Goal: Information Seeking & Learning: Learn about a topic

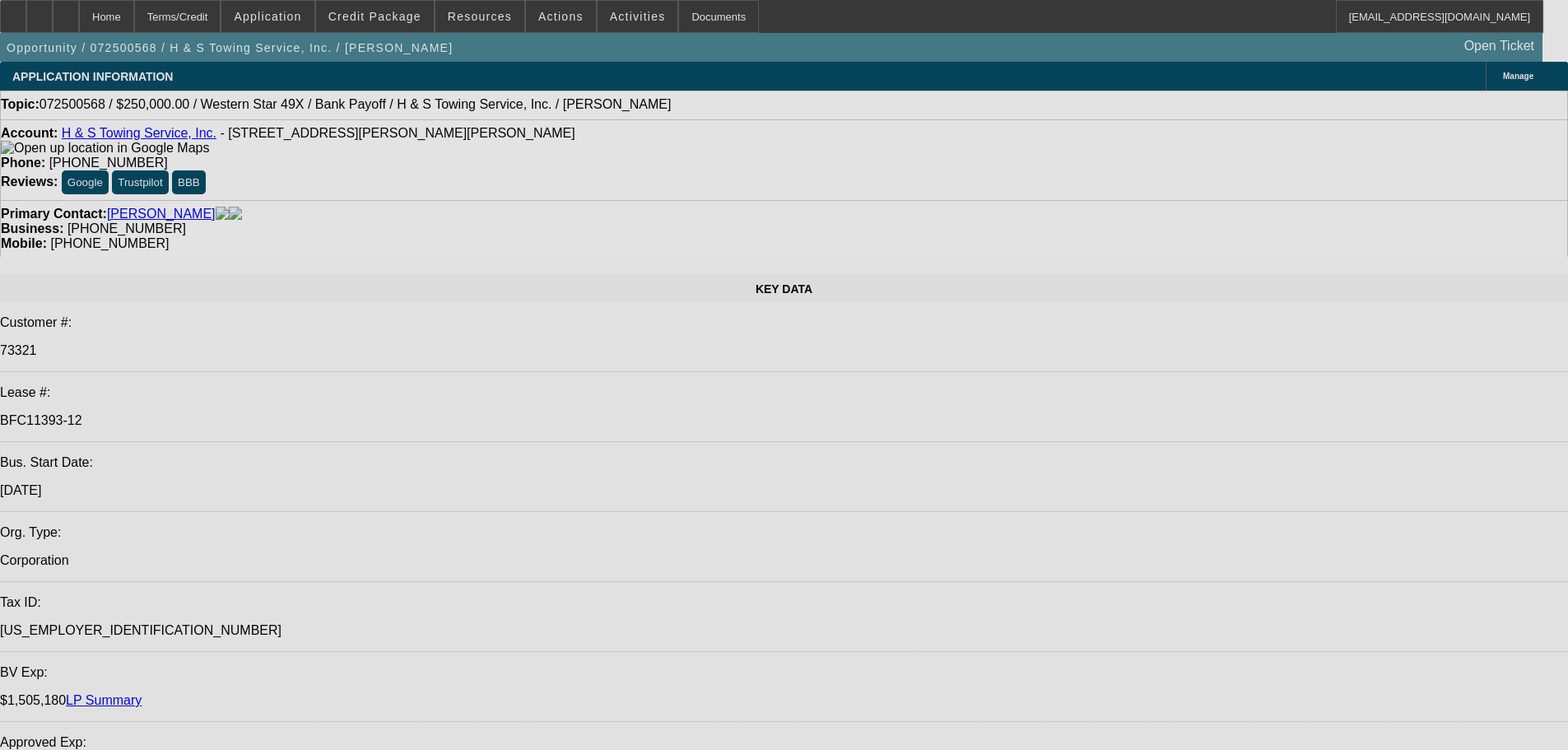
select select "0"
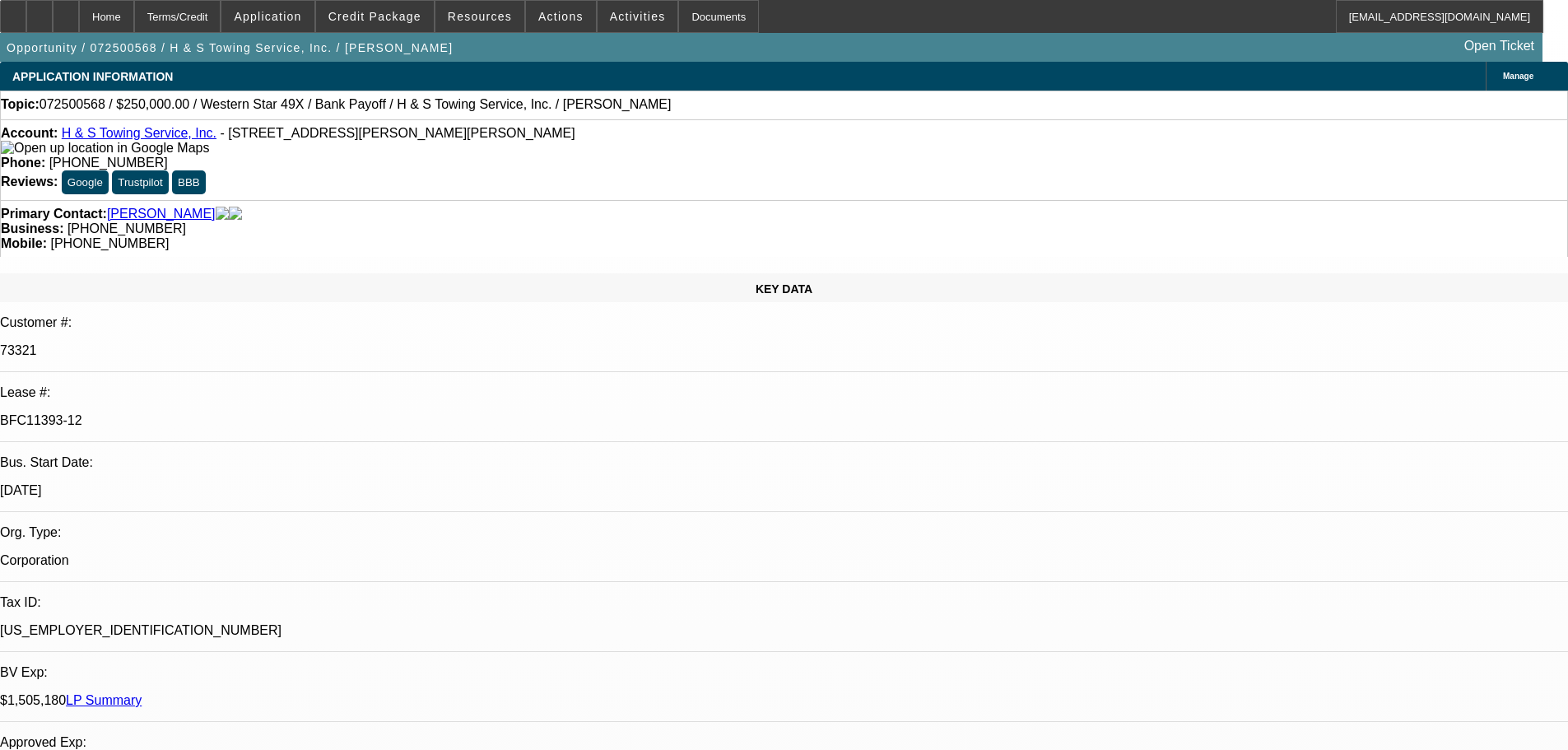
select select "2"
select select "0.1"
select select "4"
select select "0"
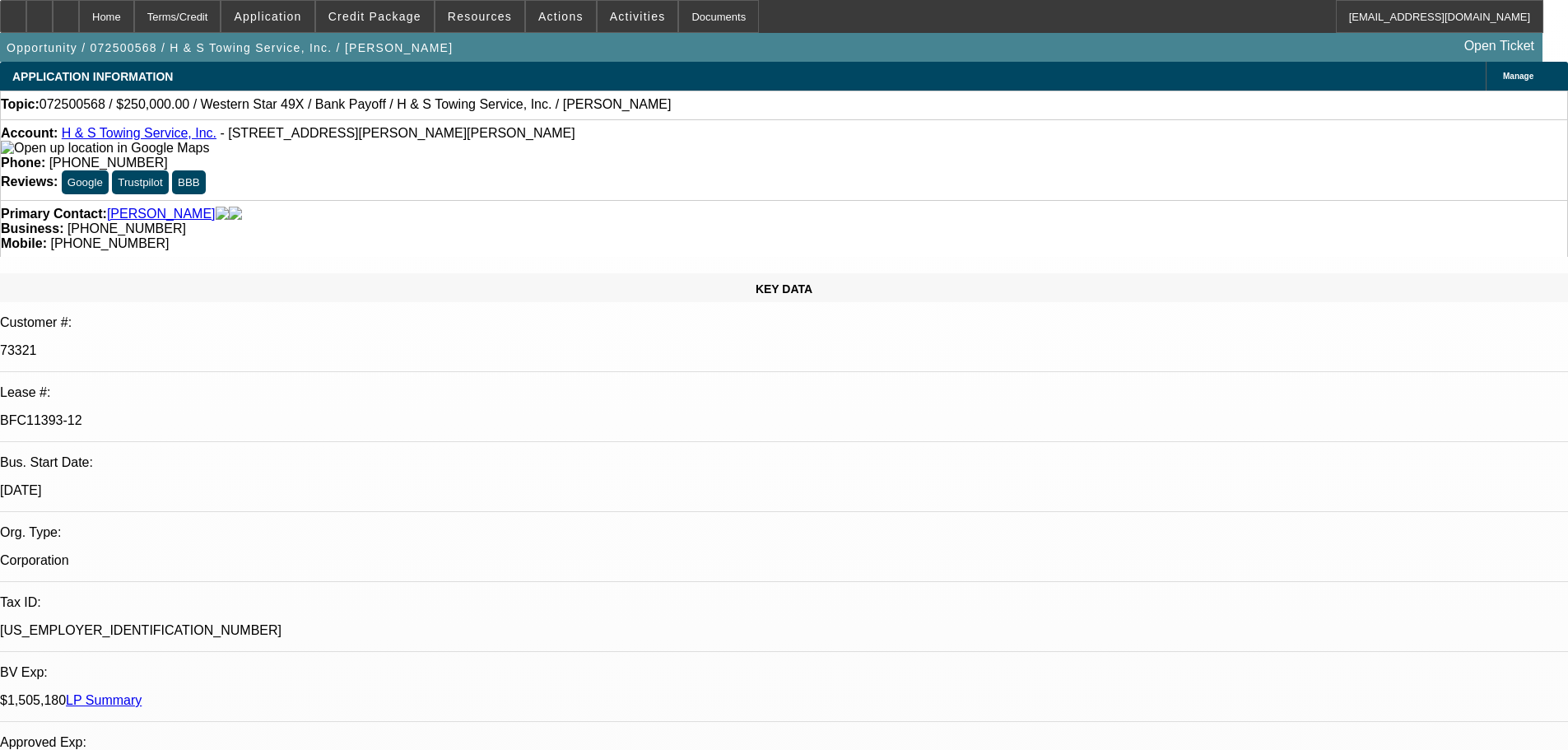
select select "2"
select select "0.1"
select select "4"
select select "0"
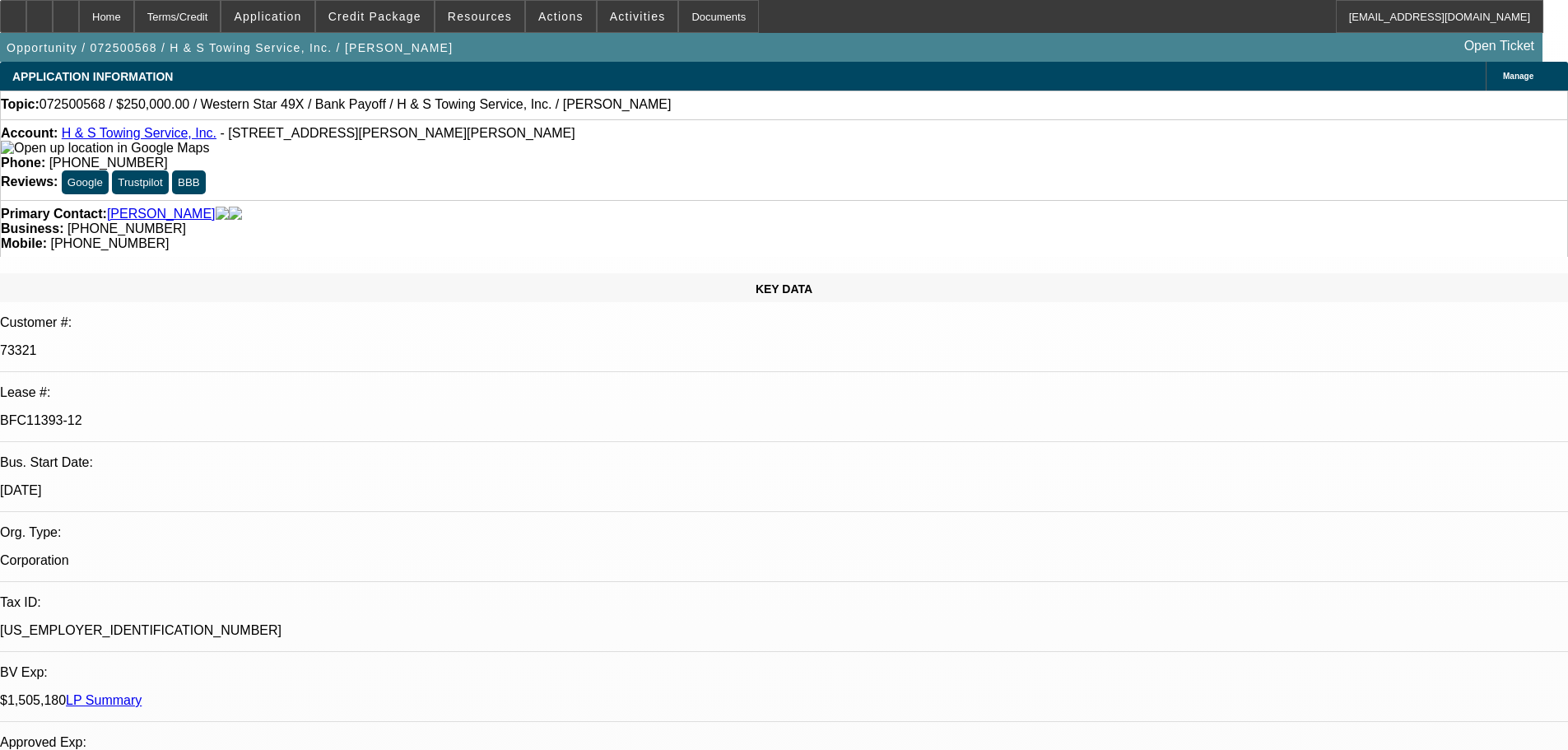
select select "2"
select select "0.1"
select select "4"
select select "0"
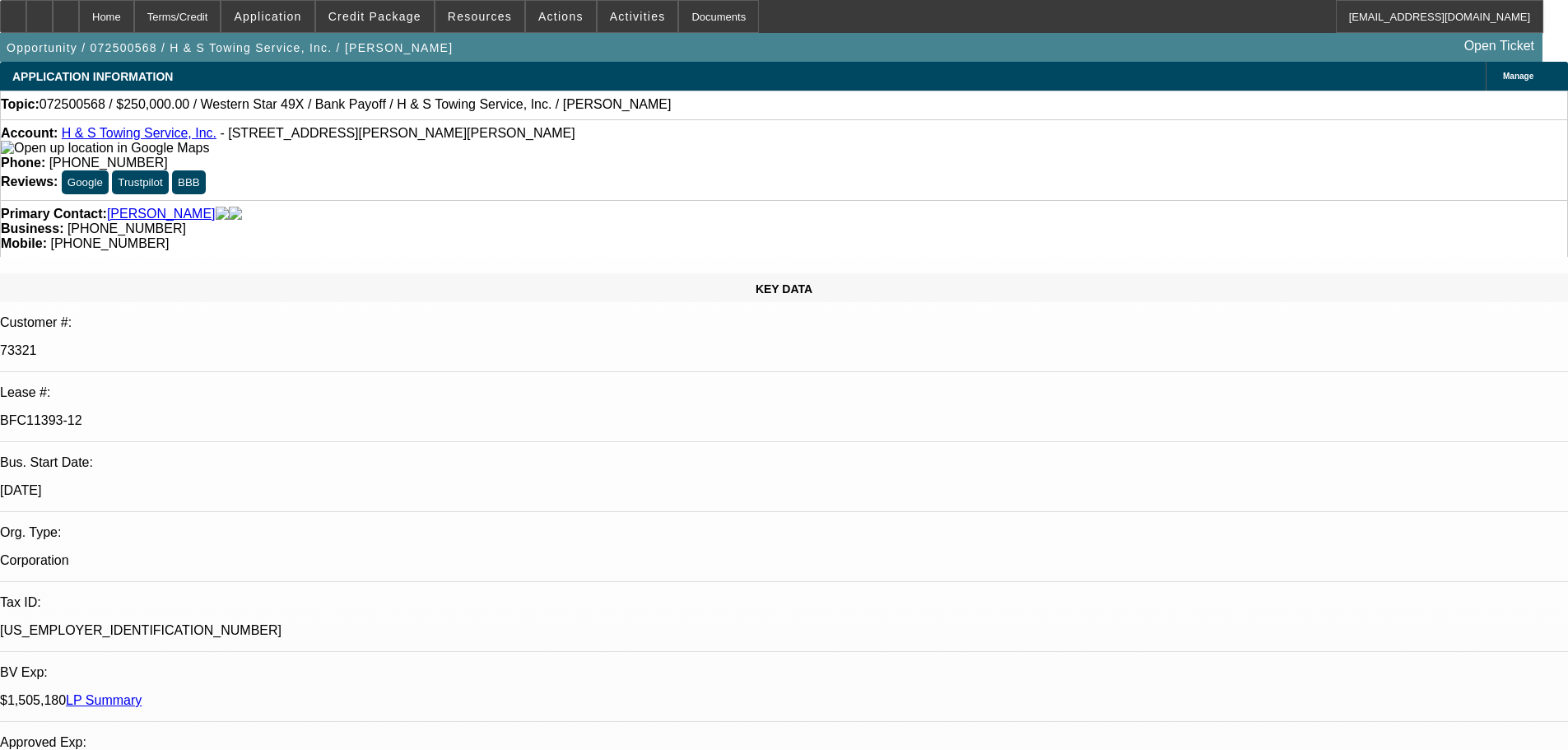
select select "2"
select select "0.1"
select select "4"
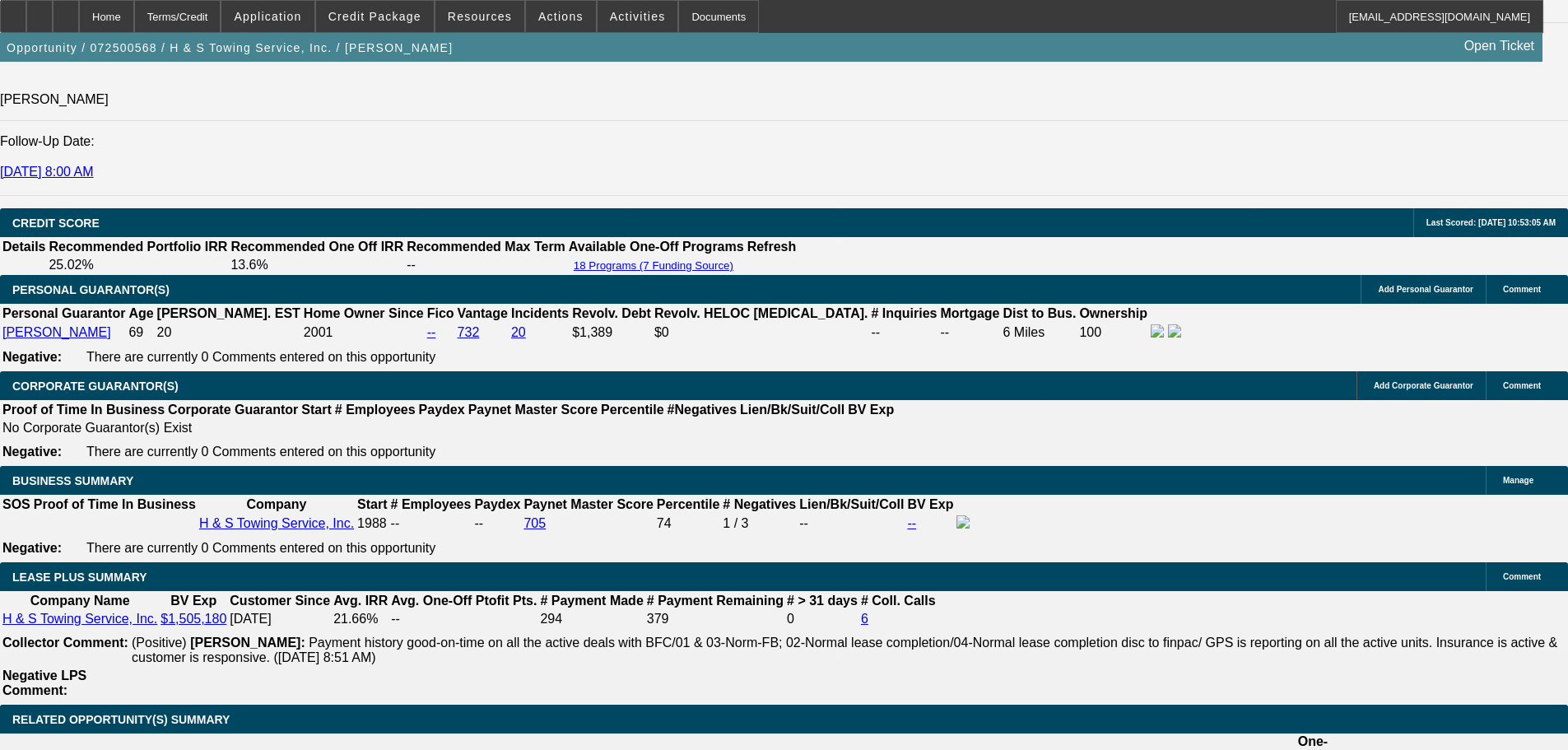
scroll to position [2469, 0]
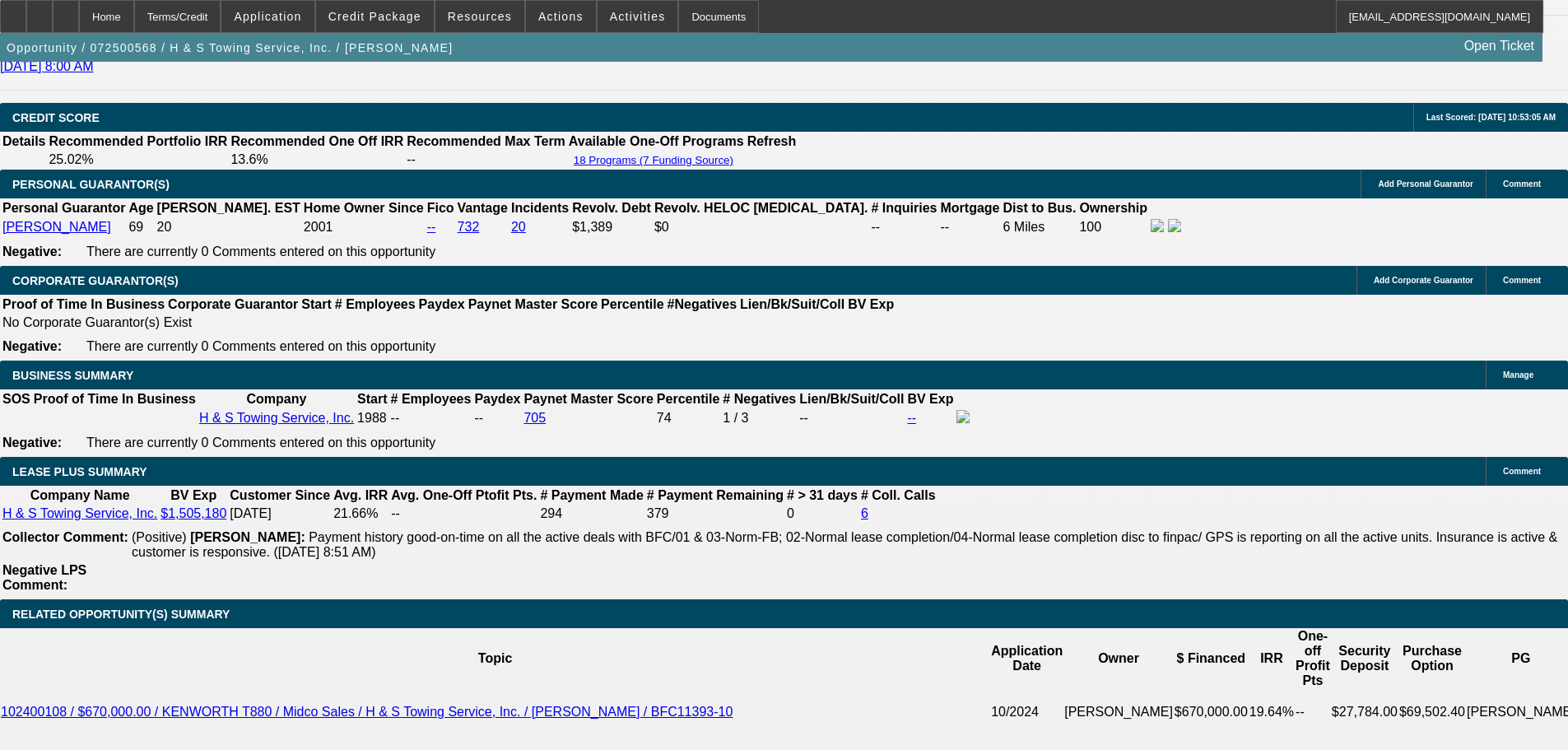
drag, startPoint x: 1441, startPoint y: 72, endPoint x: 1431, endPoint y: 84, distance: 15.6
type input "engine"
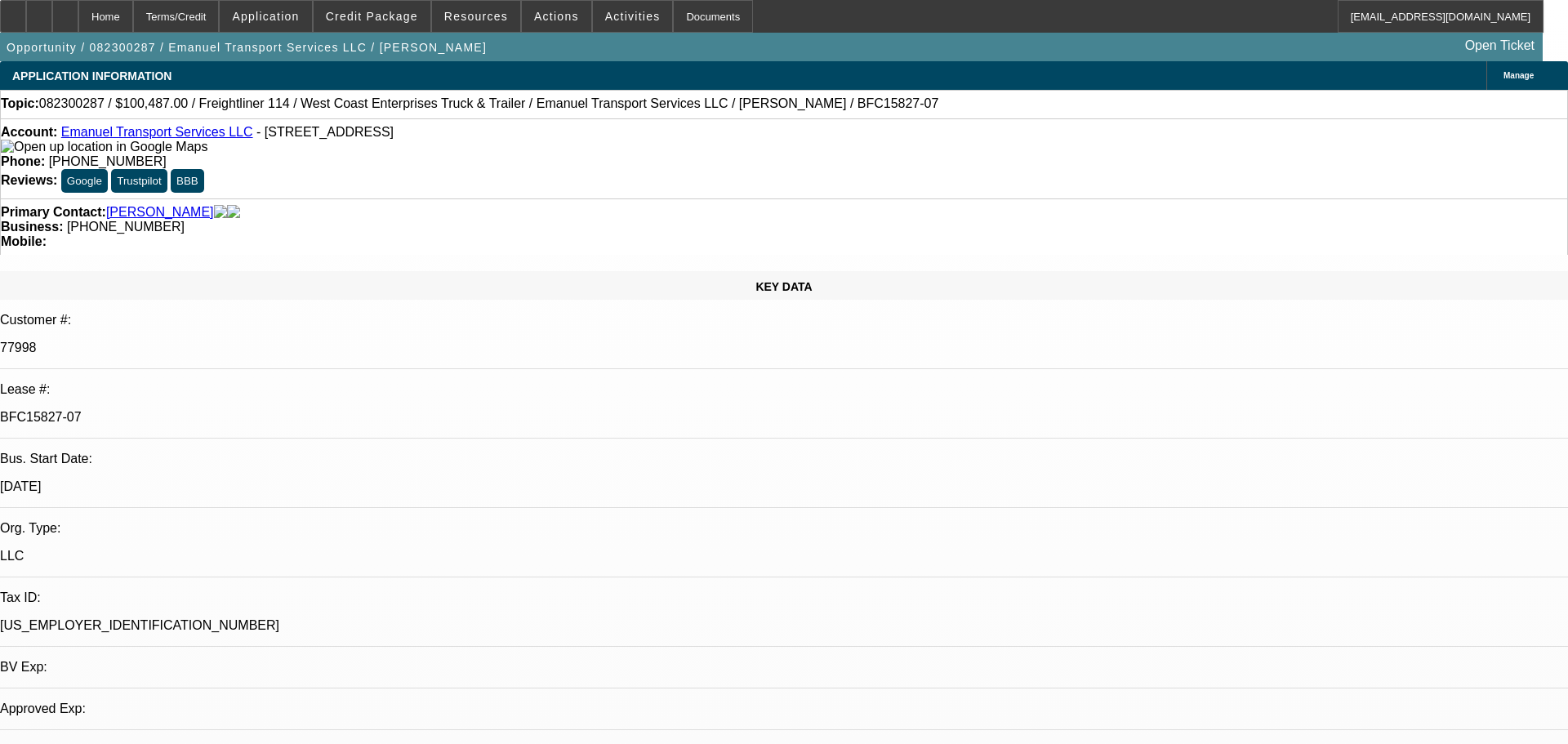
select select "0"
select select "2"
select select "0"
select select "6"
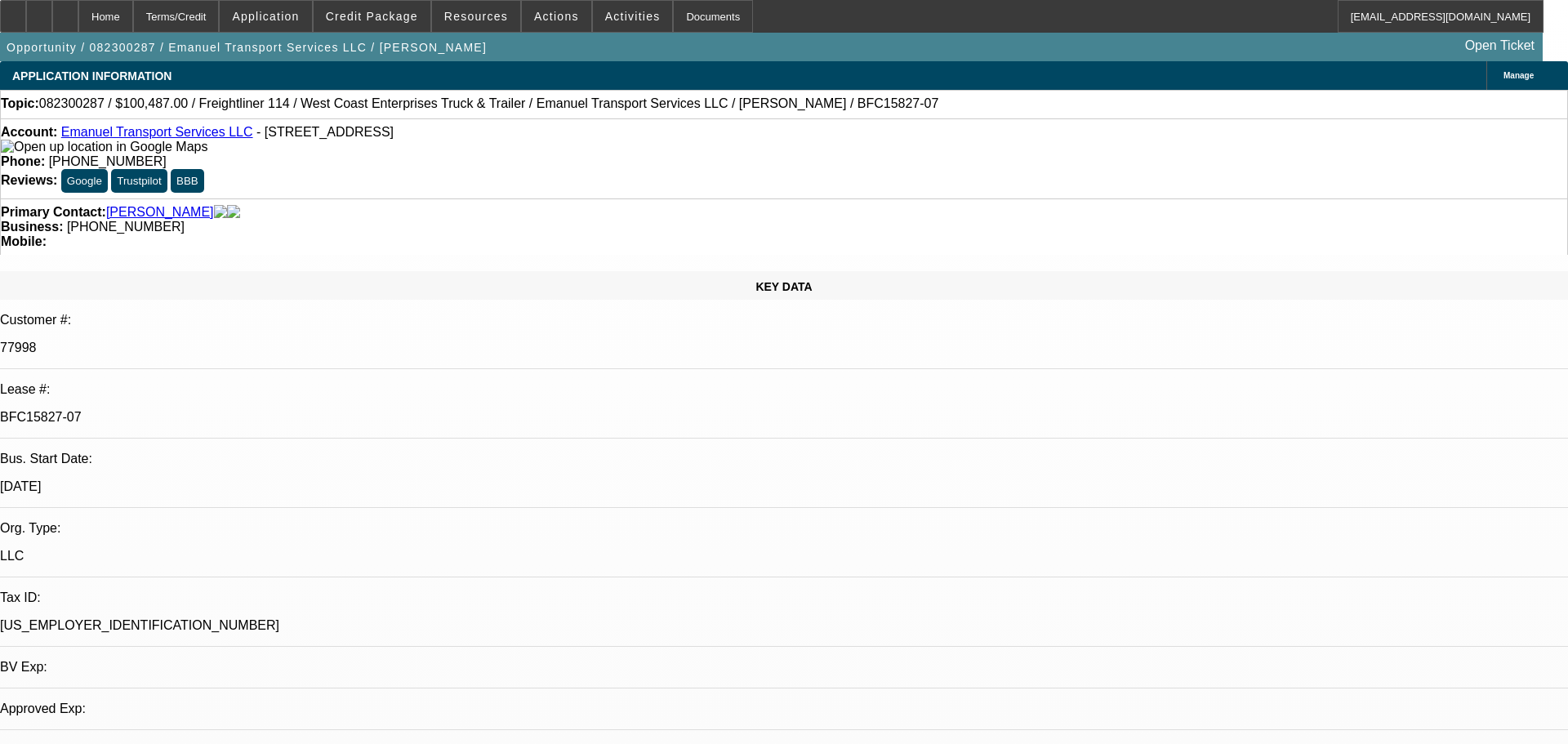
select select "0"
select select "2"
select select "0"
select select "6"
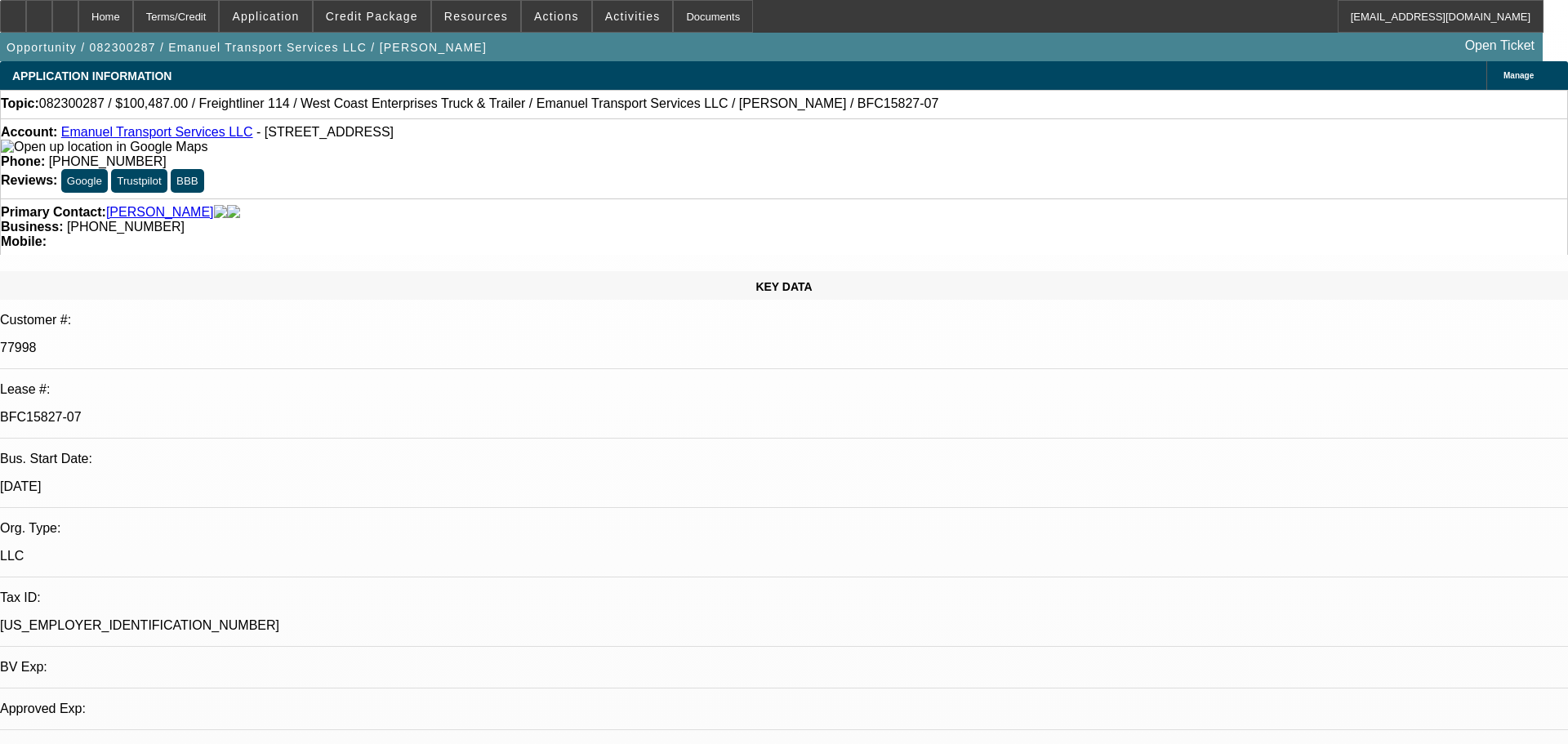
select select "0"
select select "2"
select select "0"
select select "6"
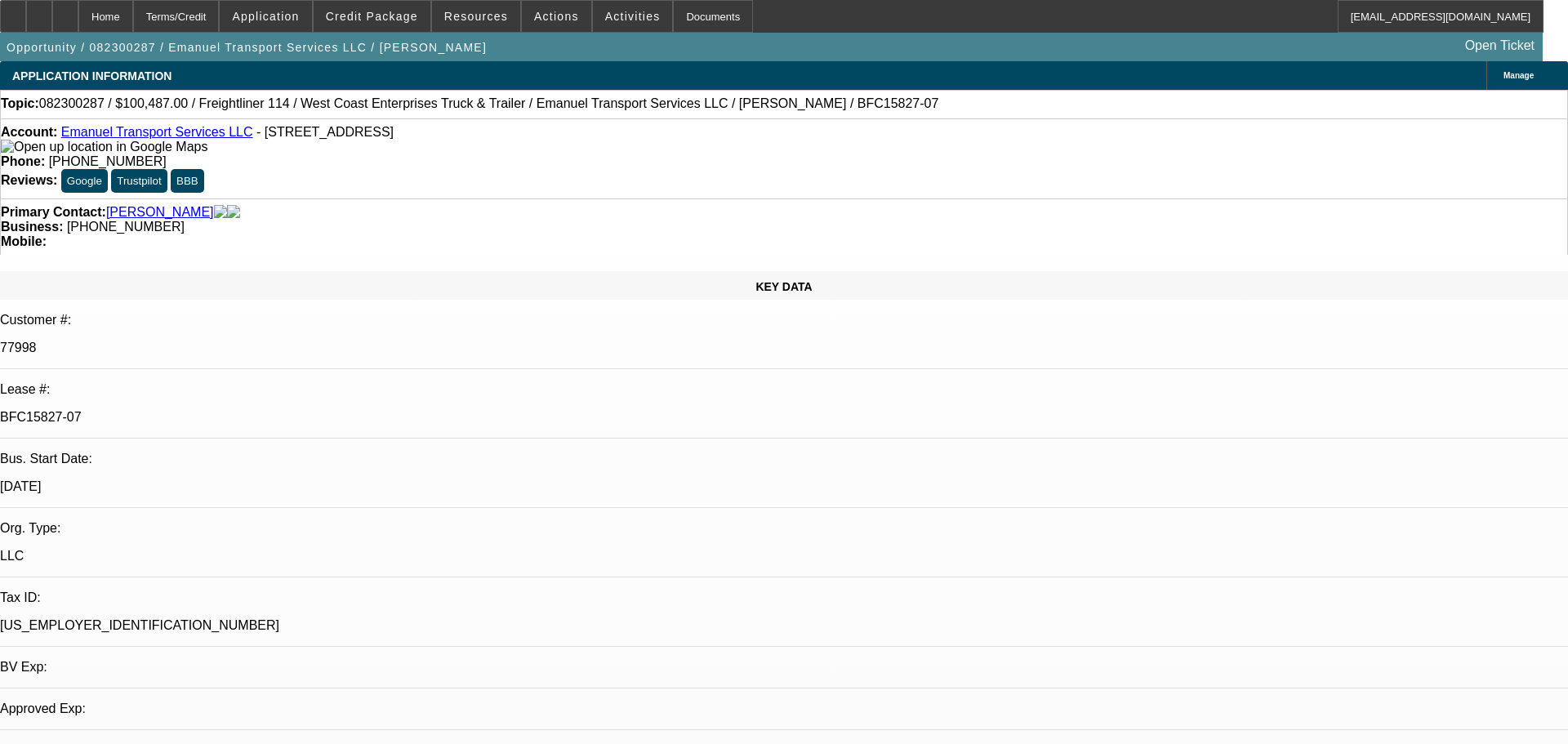
select select "0"
select select "2"
select select "0"
select select "6"
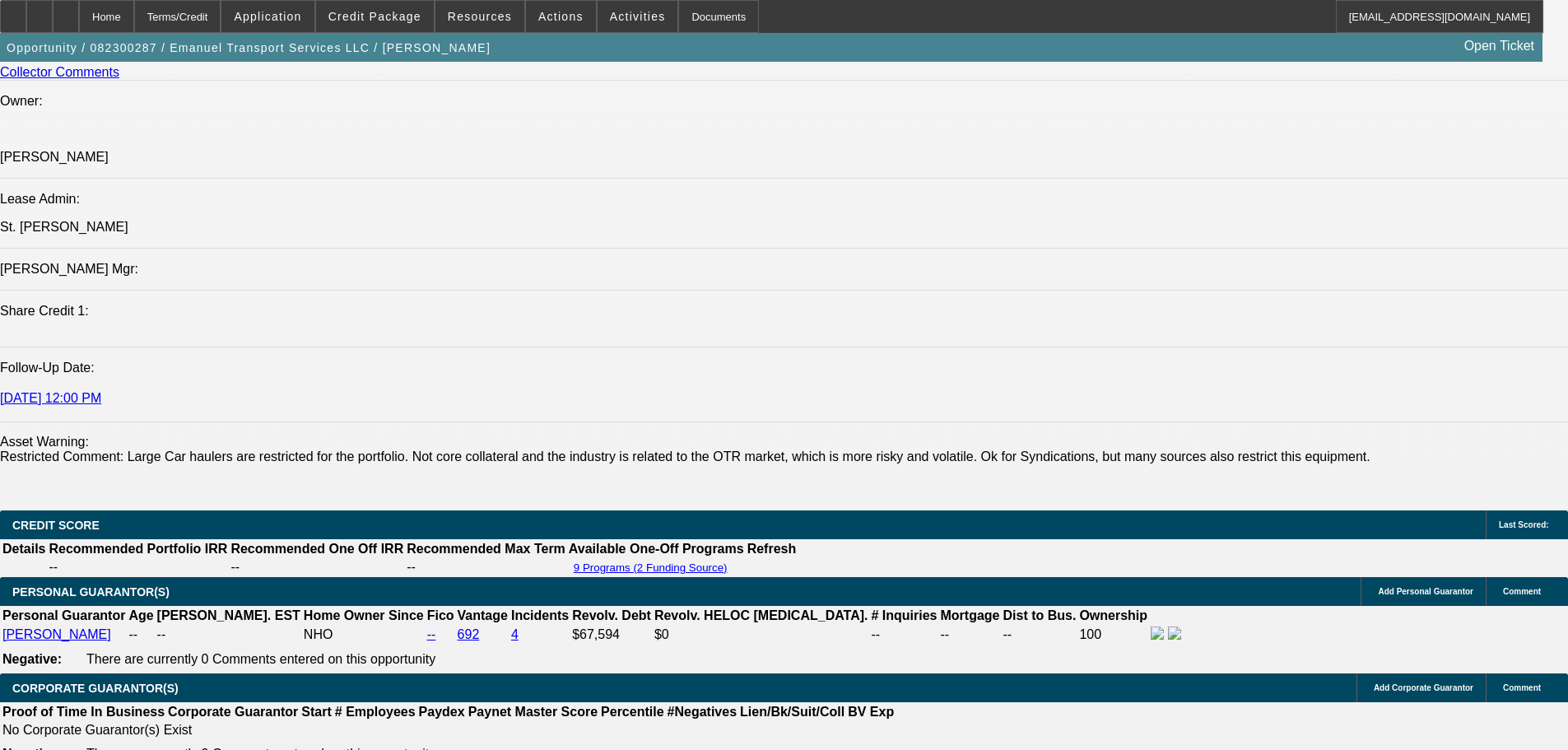
scroll to position [2058, 0]
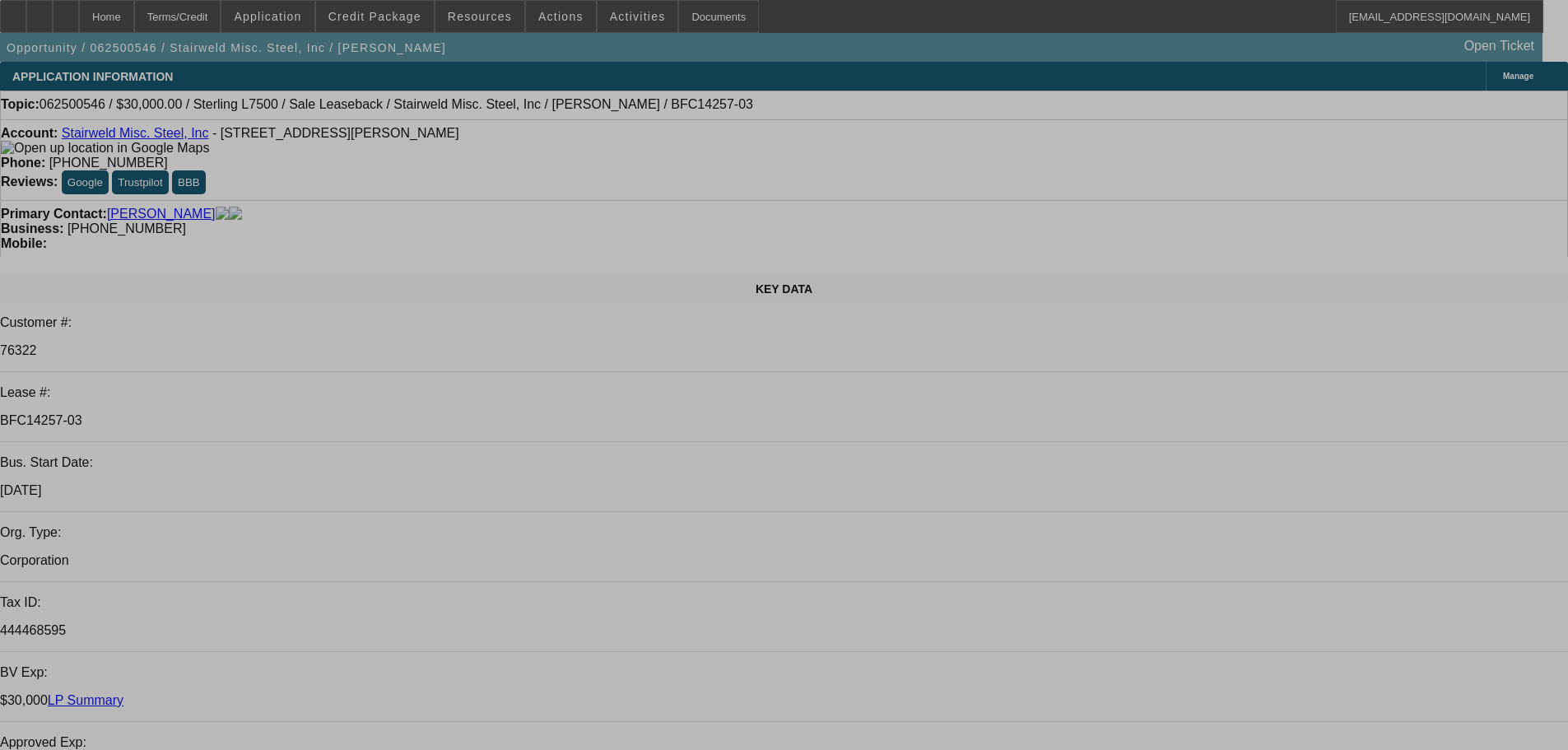
select select "0"
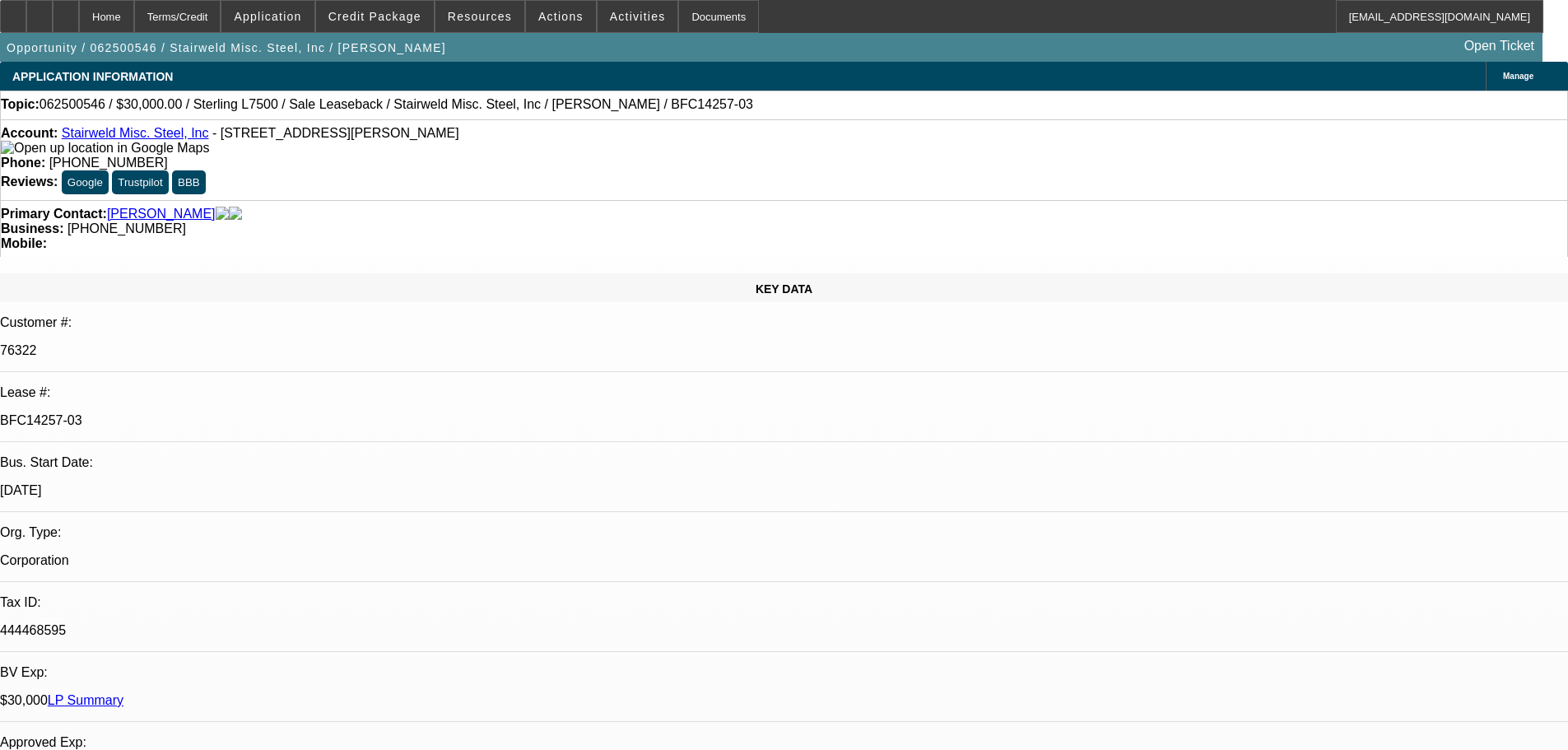
select select "0"
select select "2"
select select "0"
select select "6"
select select "0"
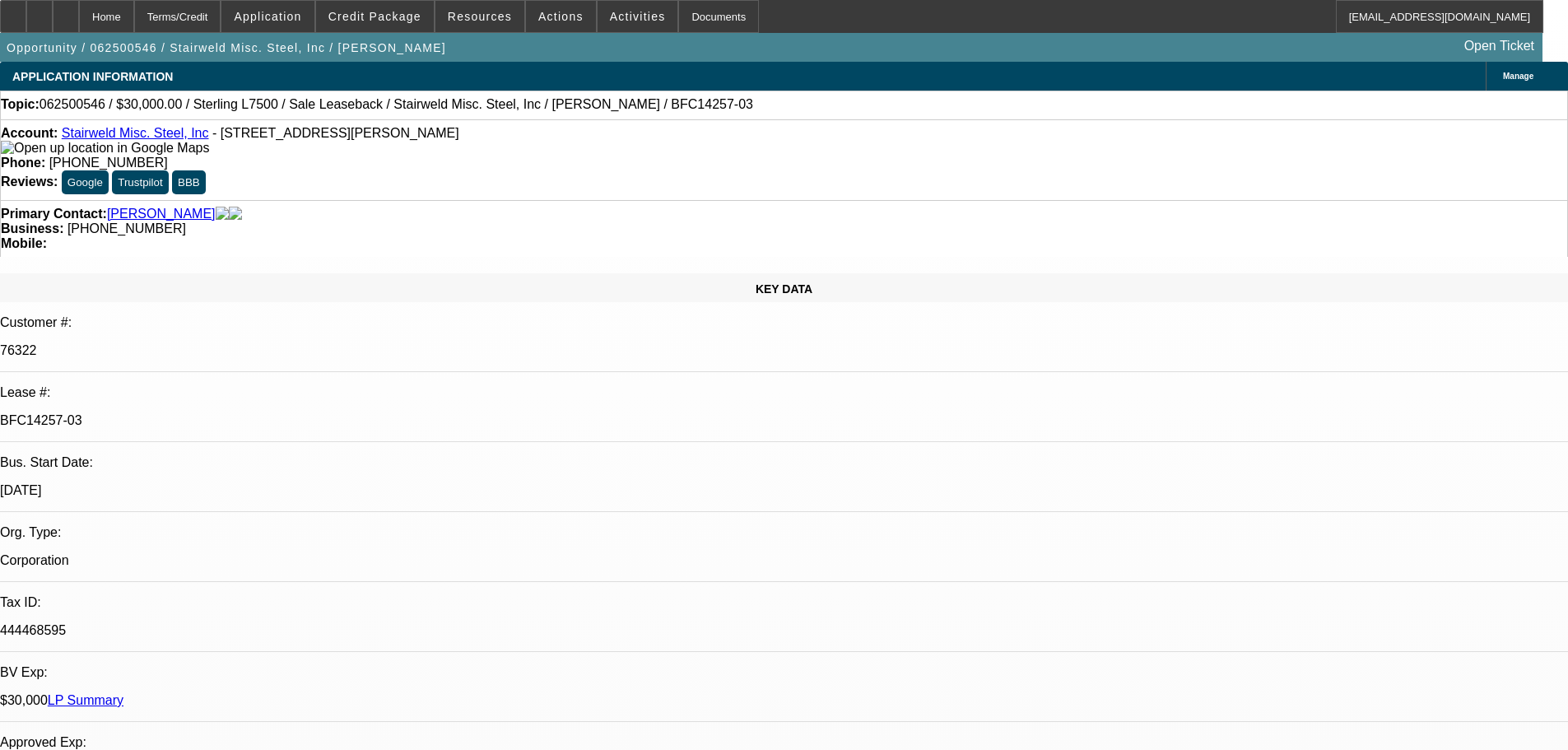
select select "0"
select select "2"
select select "0"
select select "6"
select select "0"
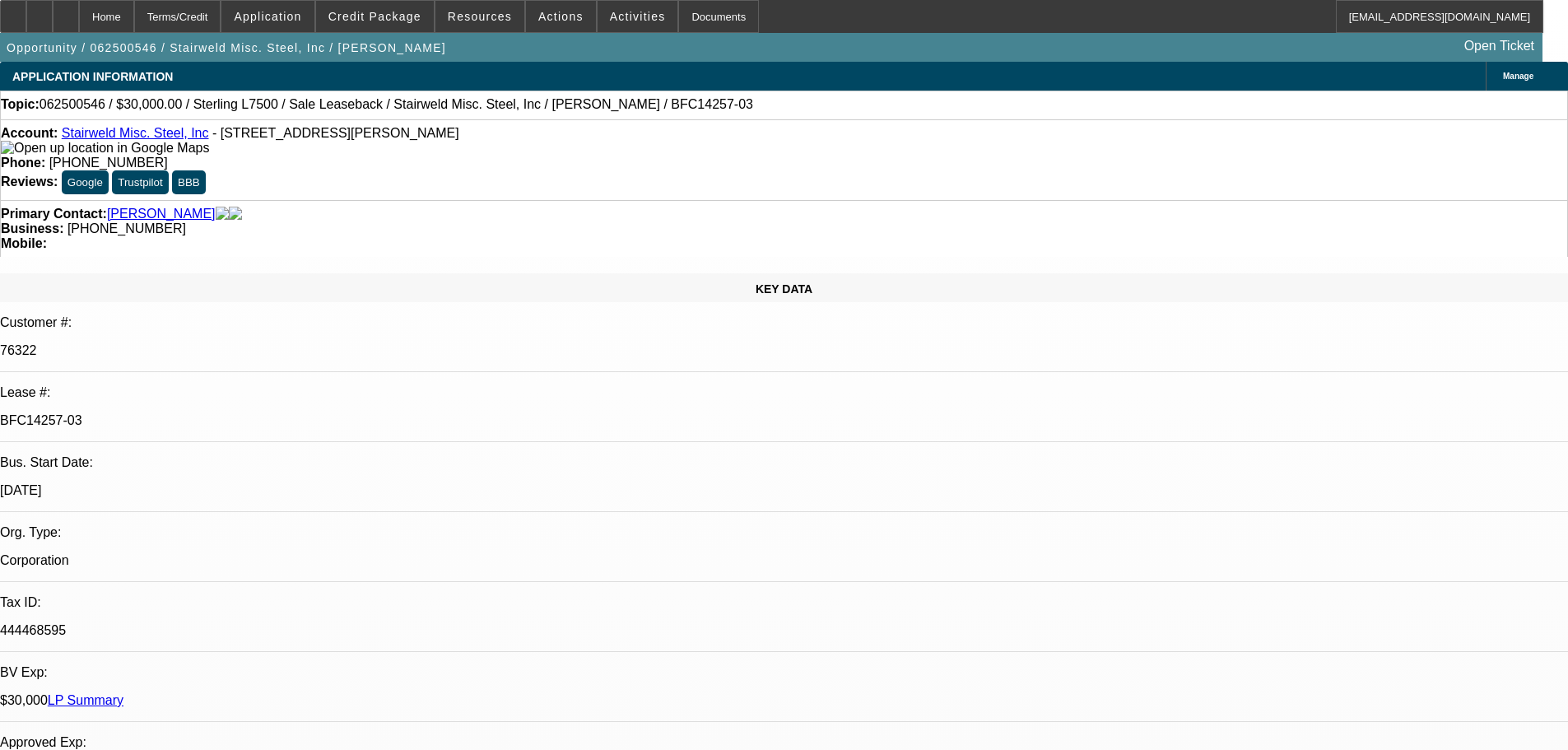
select select "0"
select select "2"
select select "0"
select select "6"
select select "0"
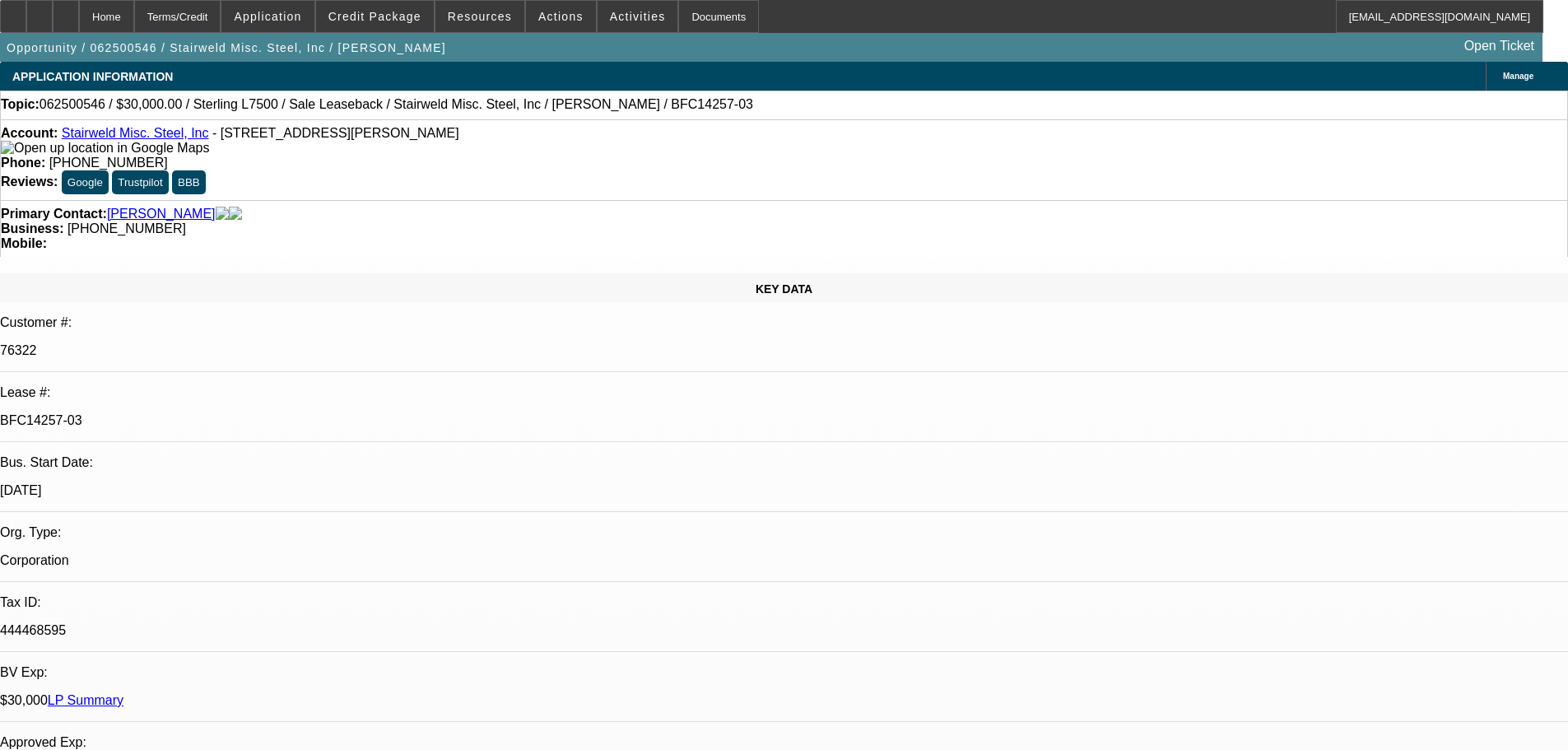
select select "2"
select select "0"
select select "6"
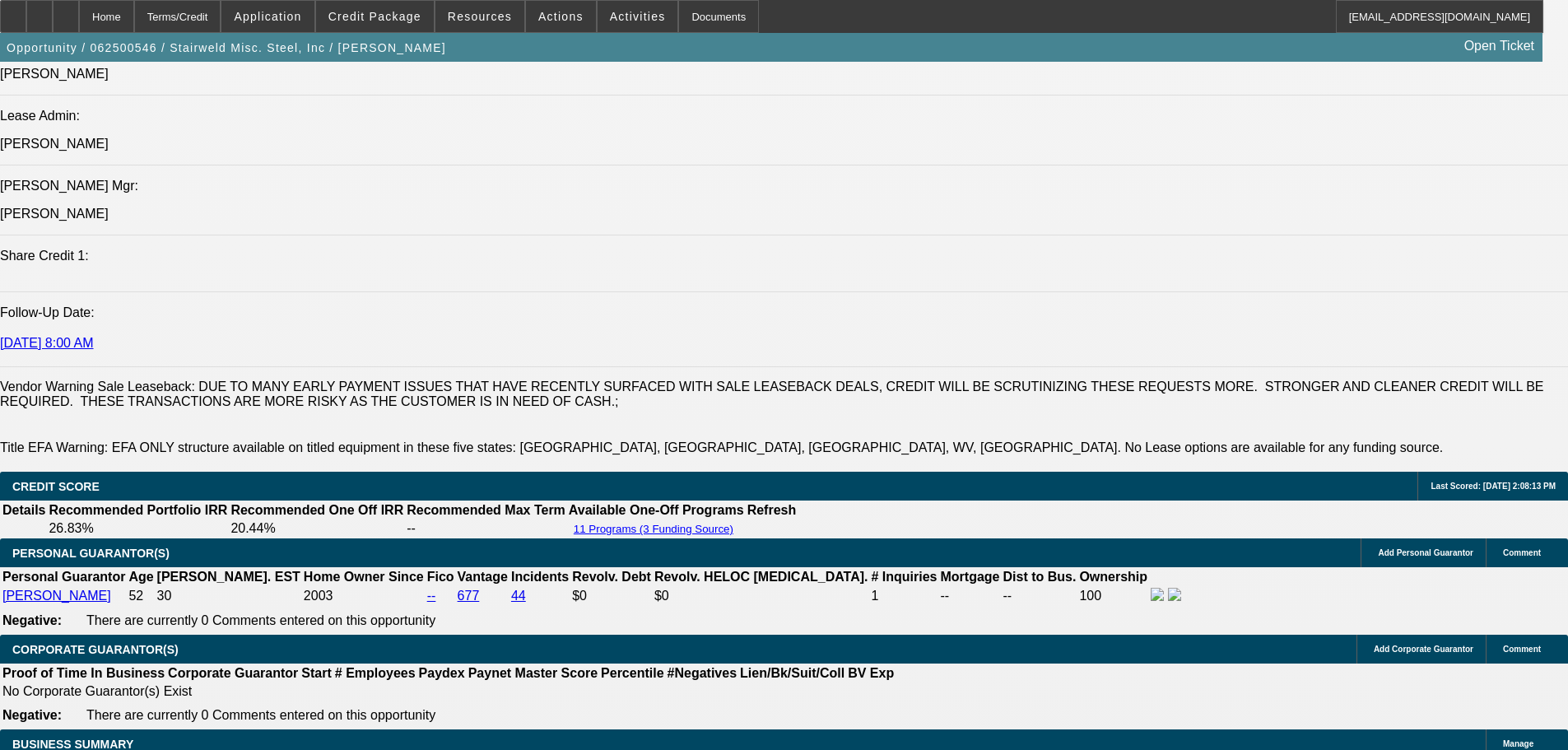
scroll to position [2141, 0]
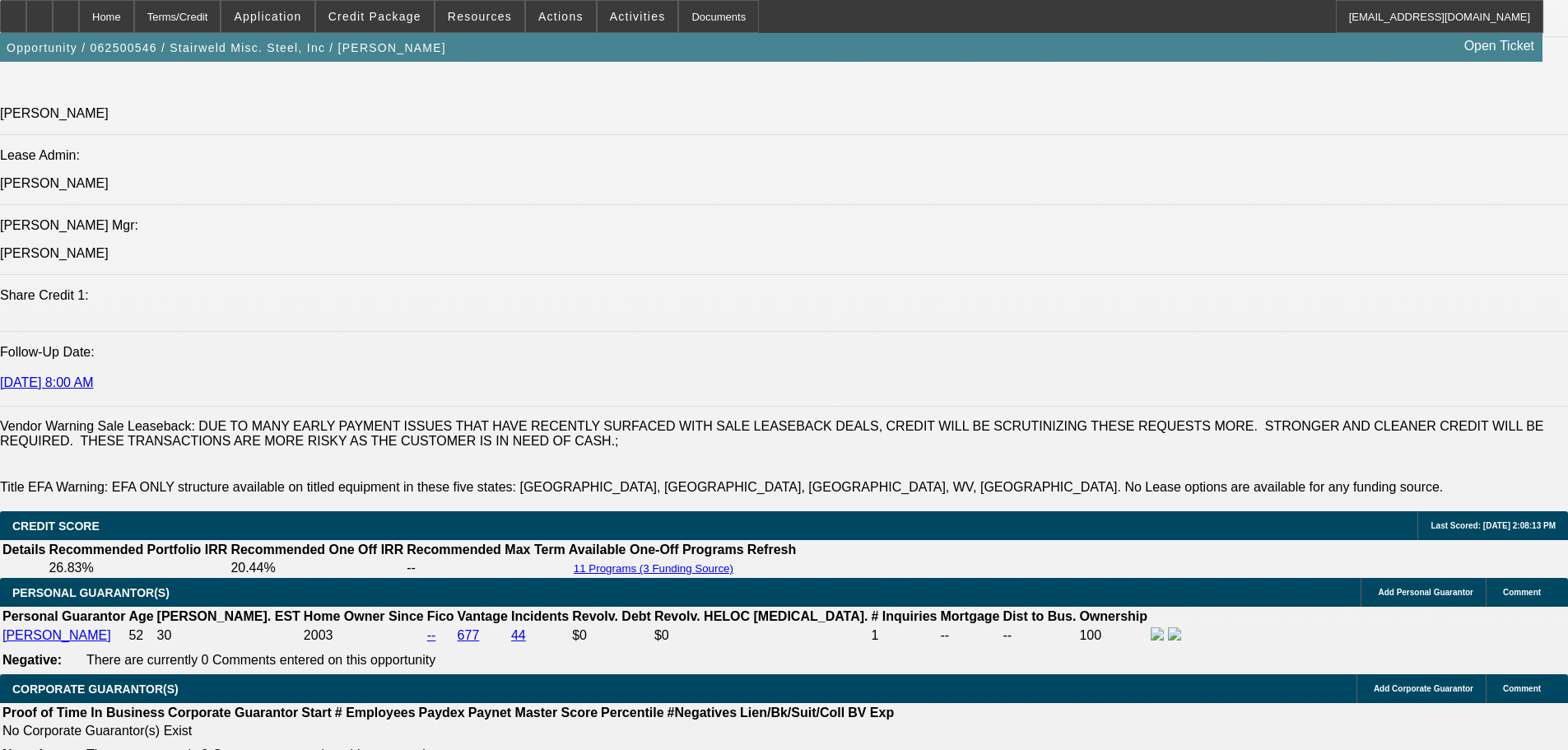
drag, startPoint x: 1376, startPoint y: 67, endPoint x: 1387, endPoint y: 71, distance: 11.7
type input "miles"
drag, startPoint x: 834, startPoint y: 370, endPoint x: 843, endPoint y: 368, distance: 9.2
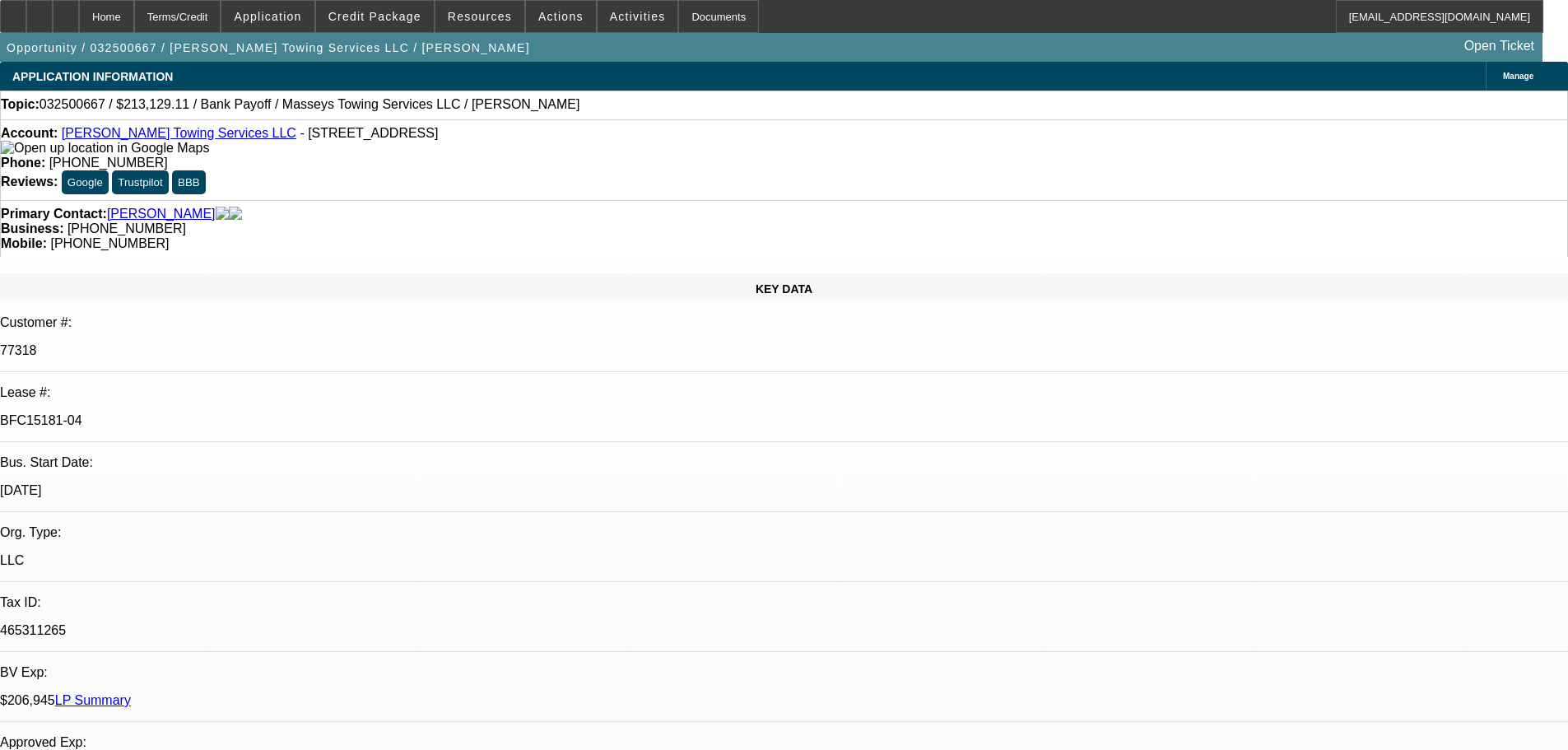
select select "0"
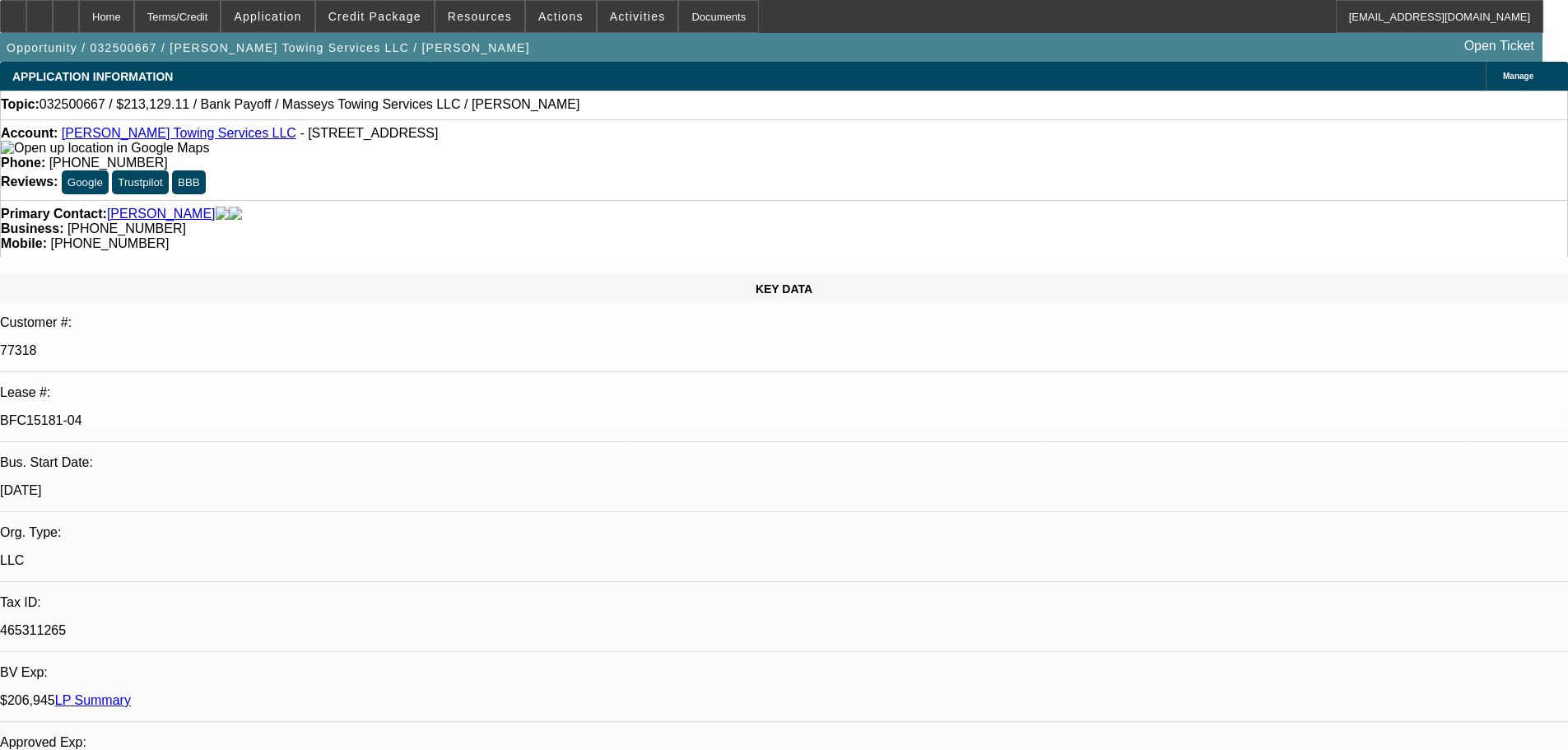
select select "0"
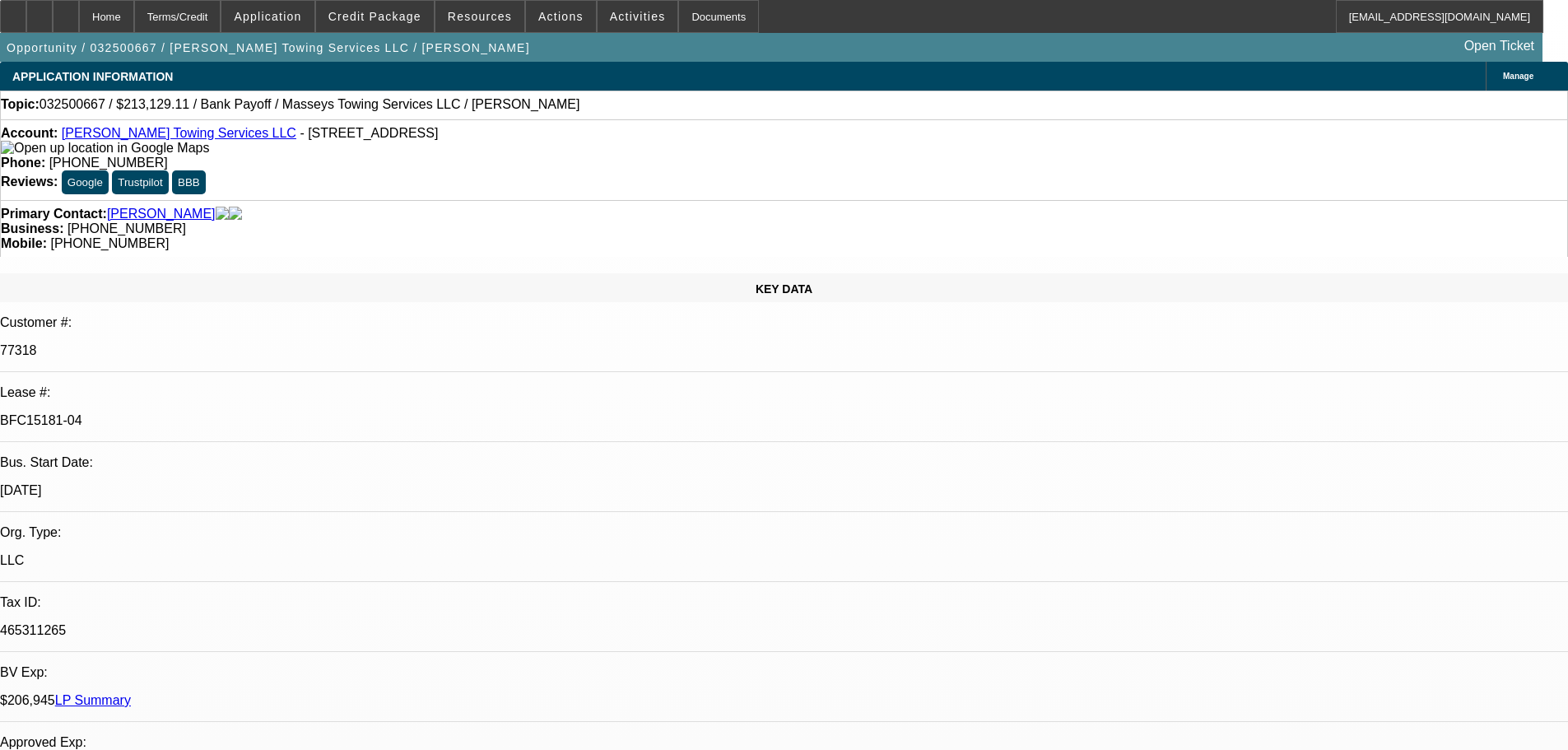
select select "0"
select select "1"
select select "2"
select select "6"
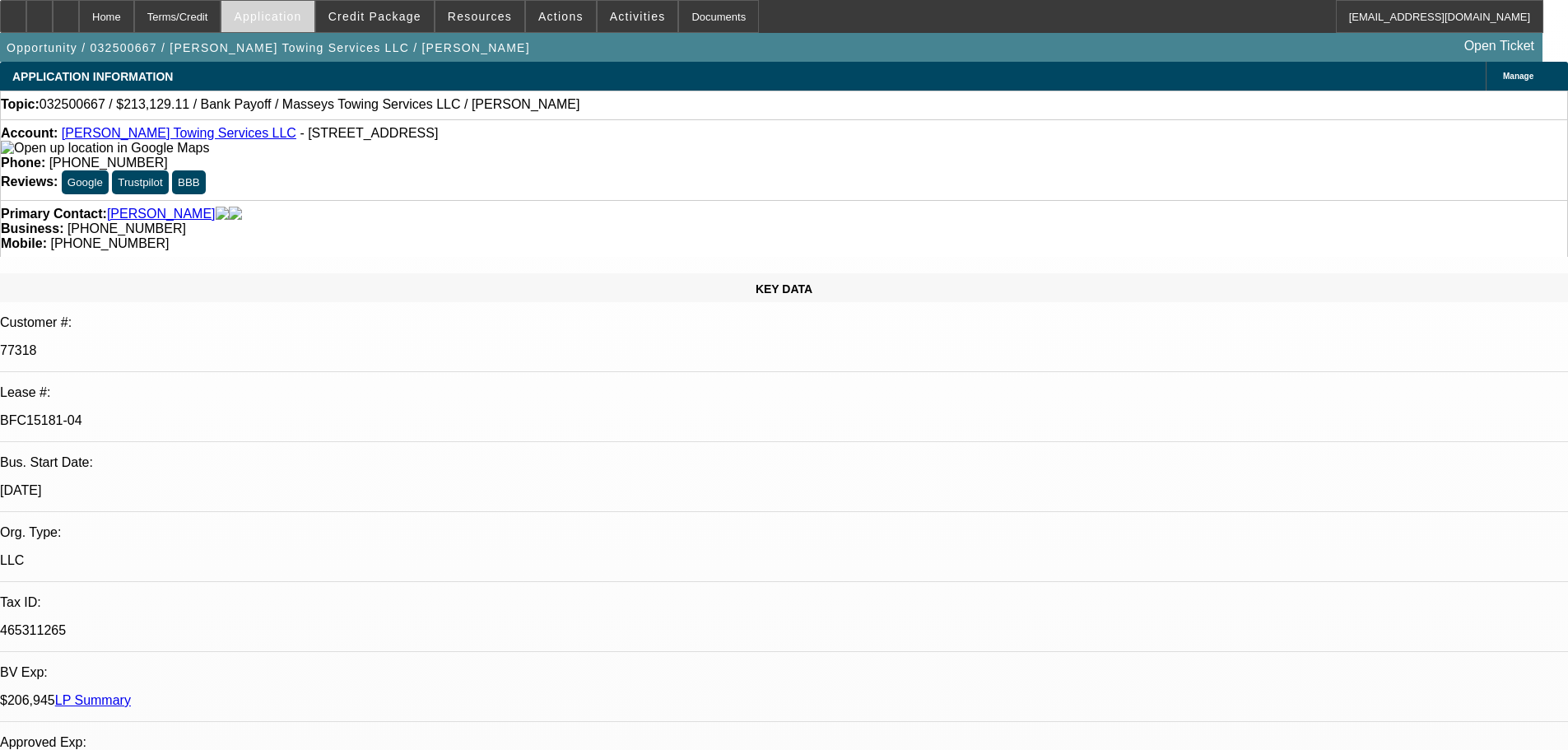
select select "1"
select select "2"
select select "6"
select select "1"
select select "2"
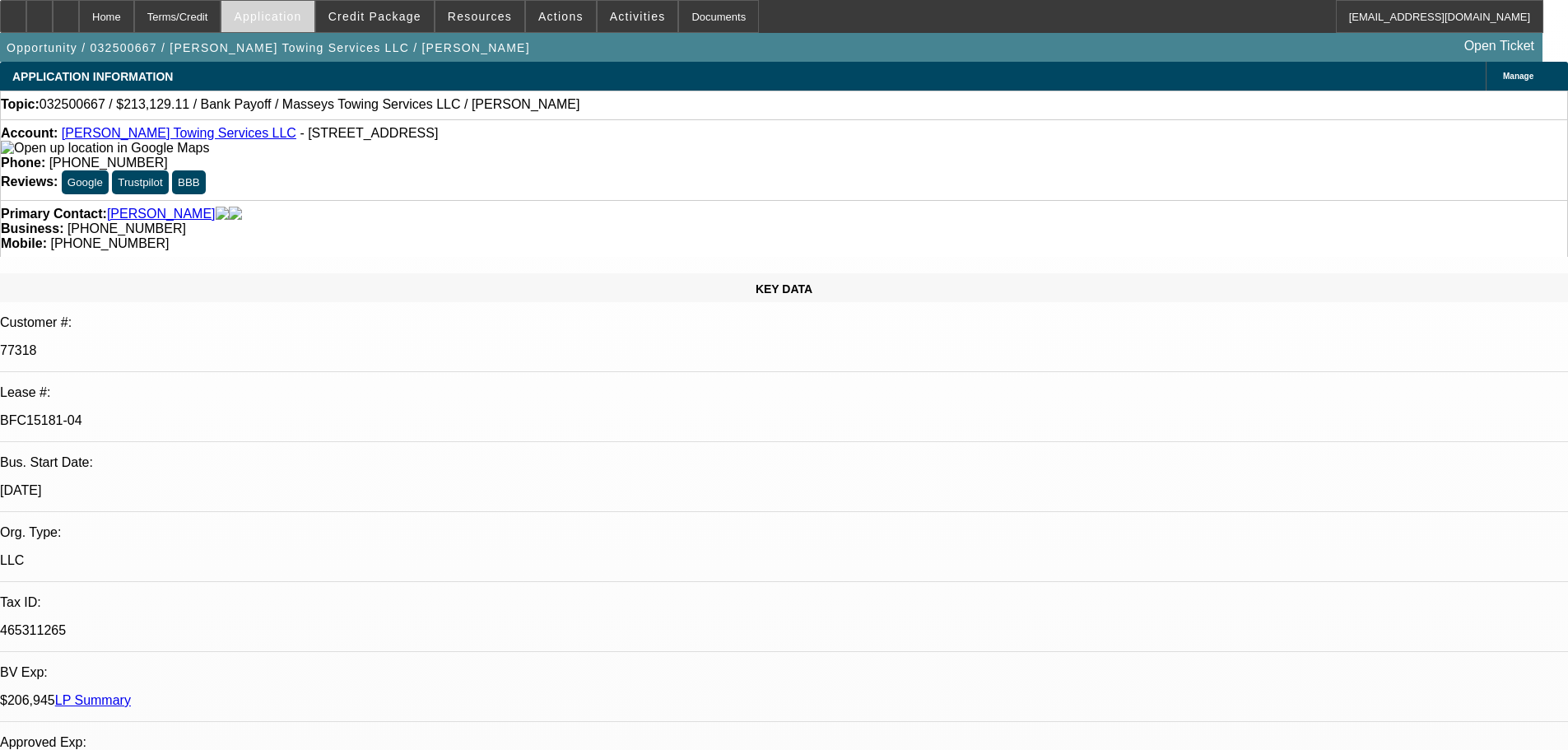
select select "6"
select select "1"
select select "2"
select select "6"
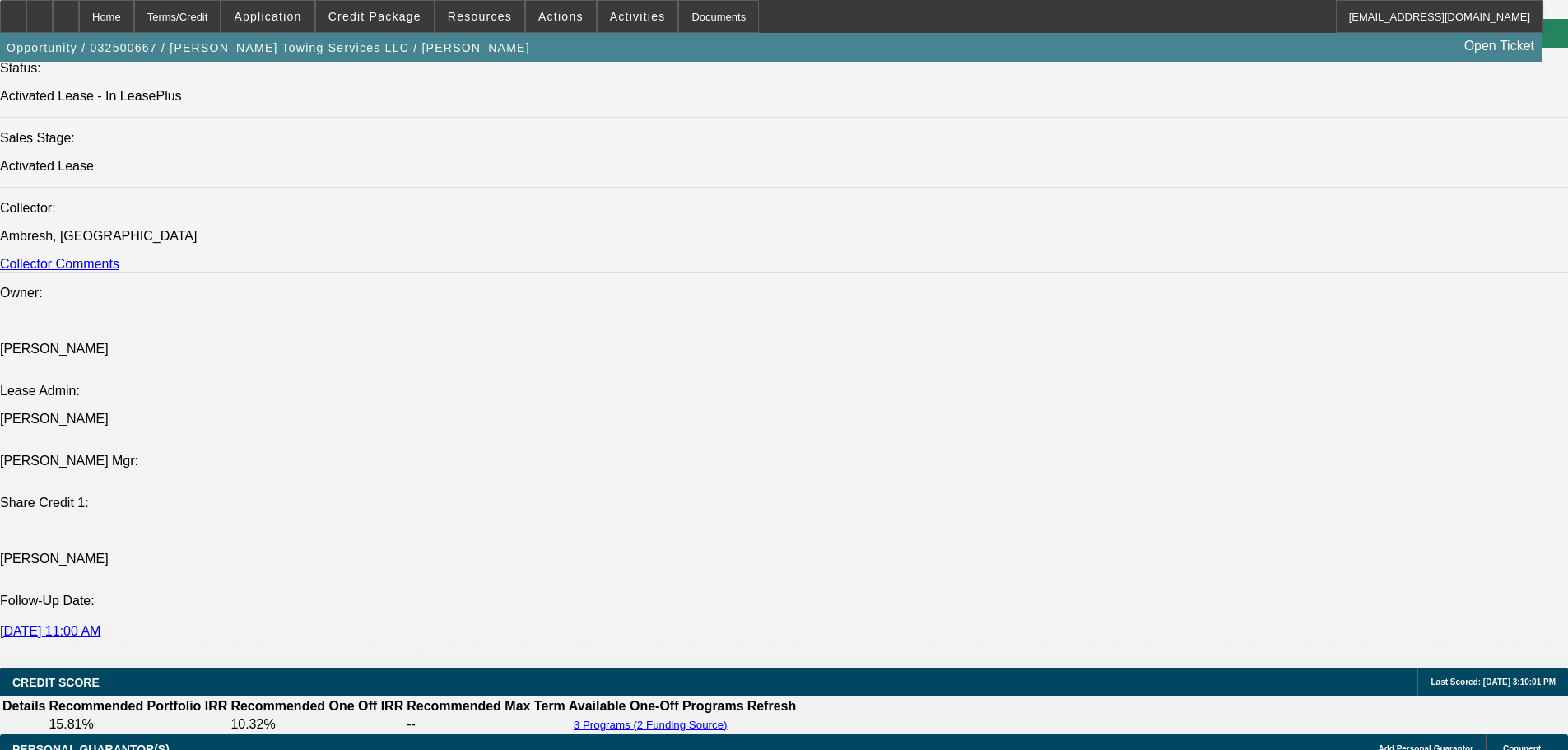
scroll to position [1893, 0]
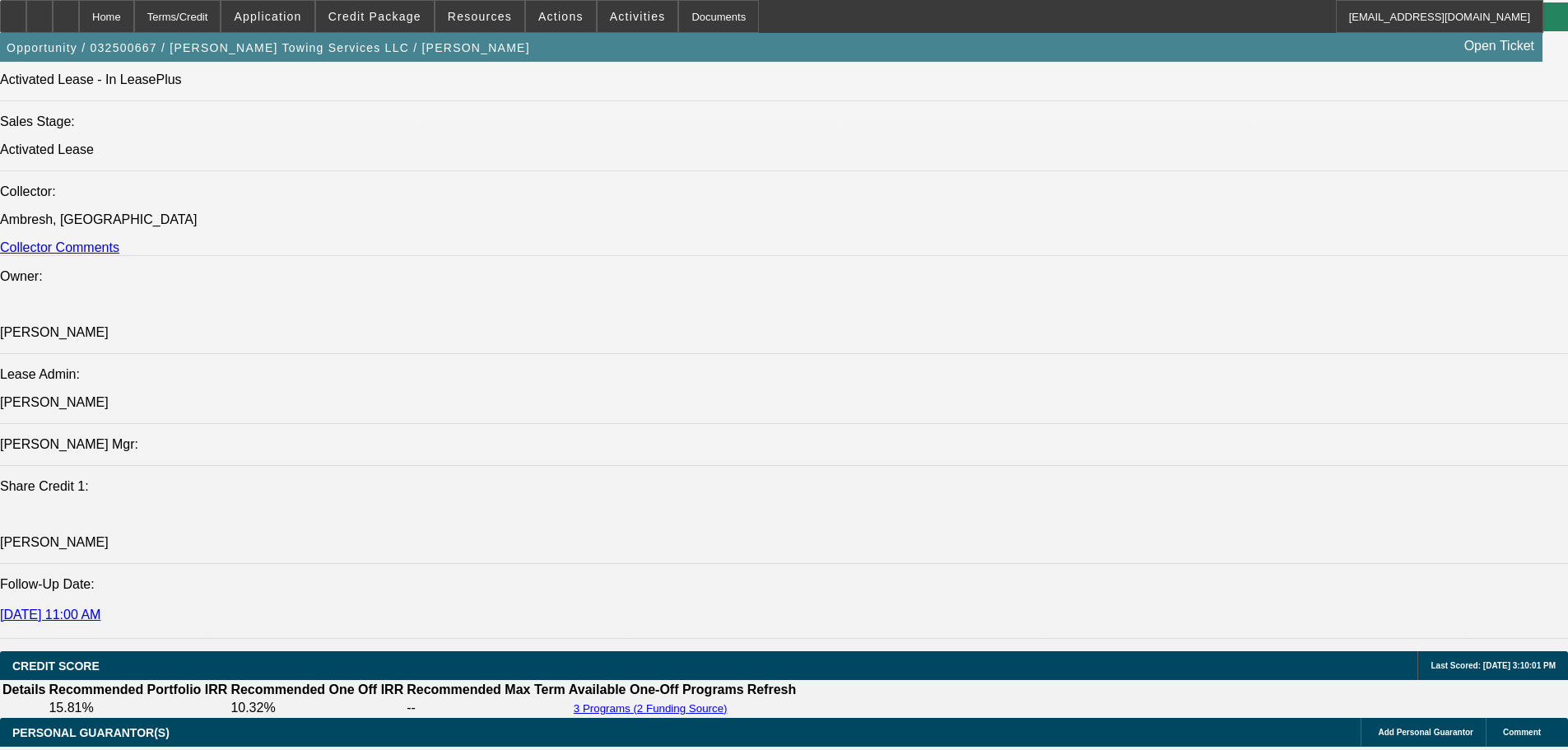
type input "engin"
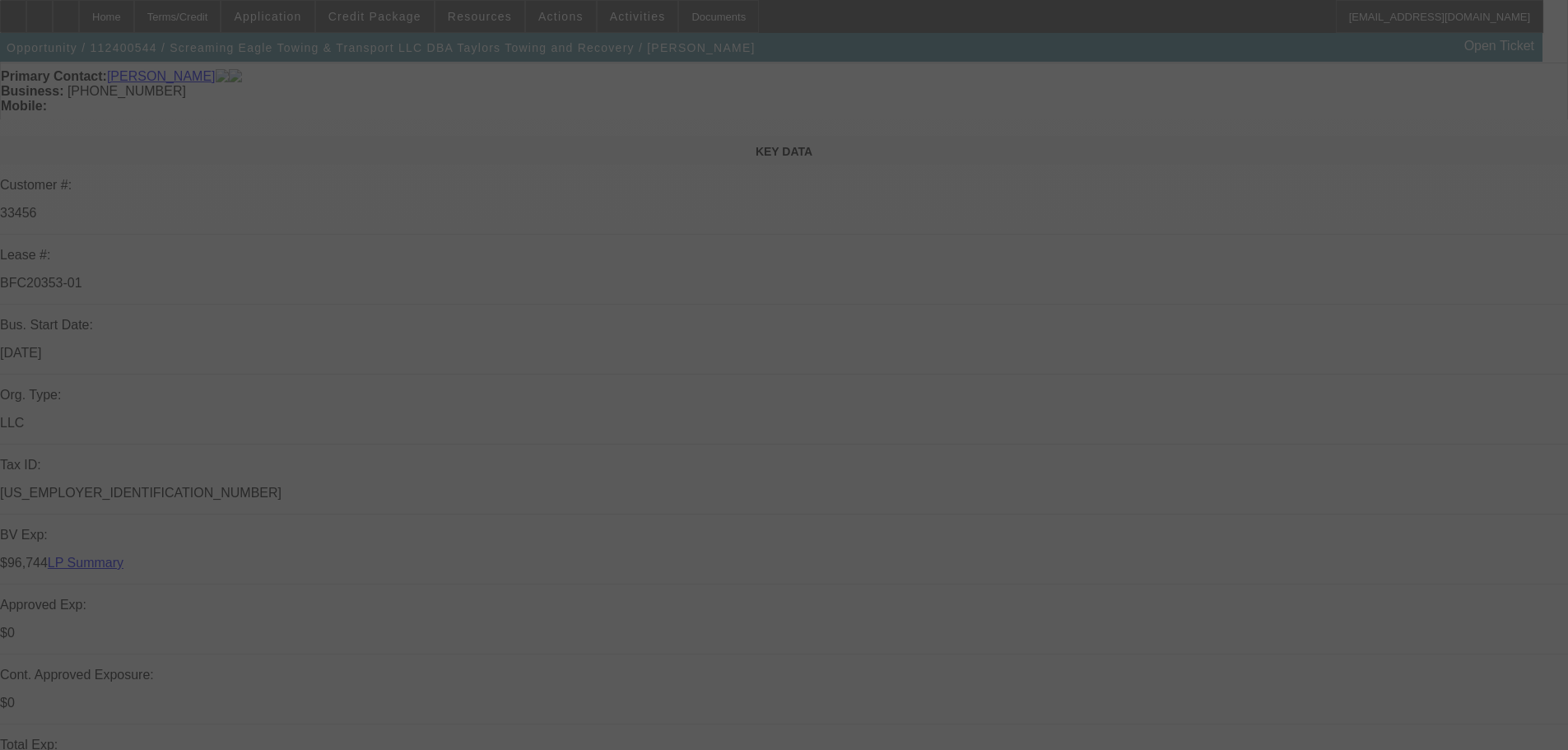
scroll to position [411, 0]
select select "0"
select select "2"
select select "0.1"
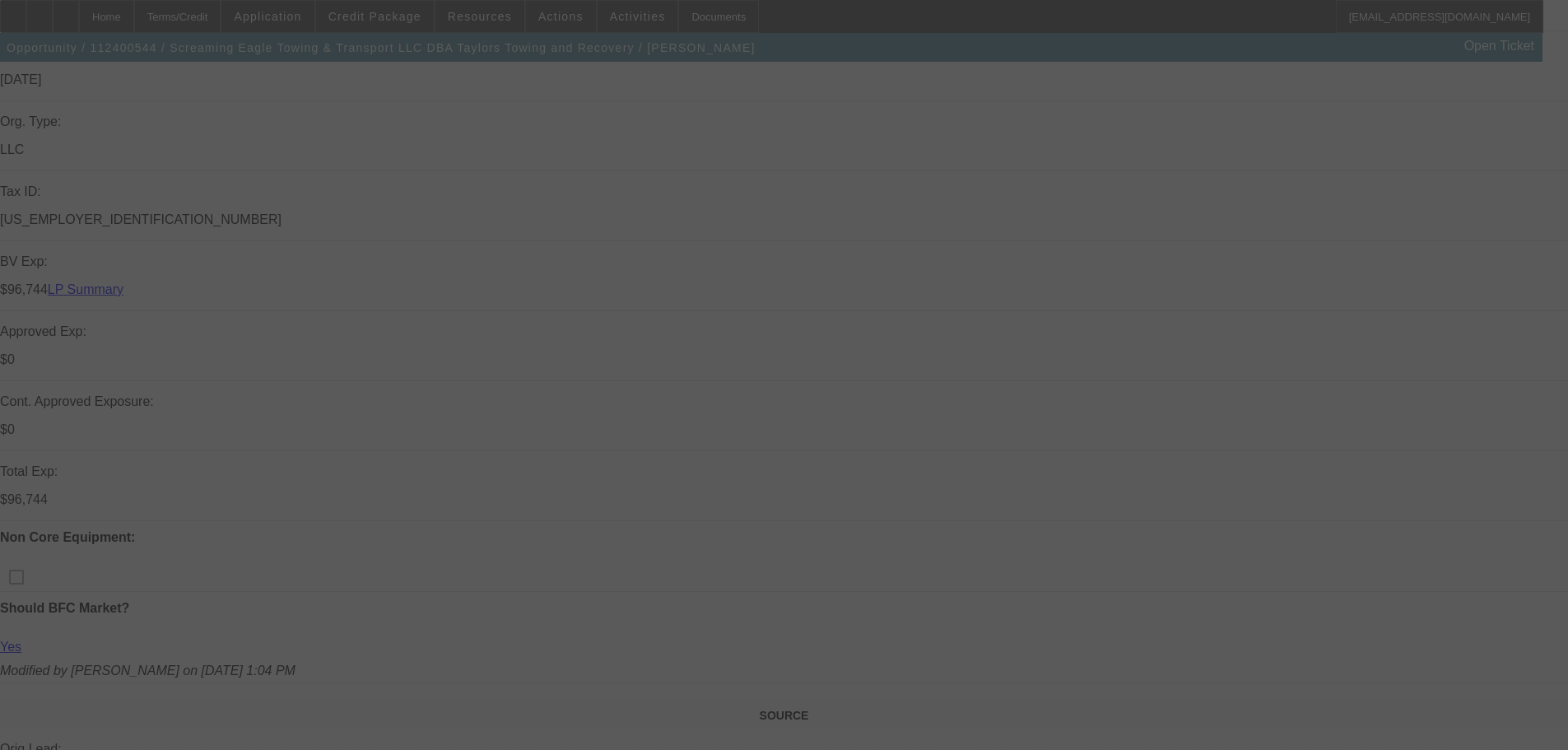
select select "4"
select select "0"
select select "2"
select select "0.1"
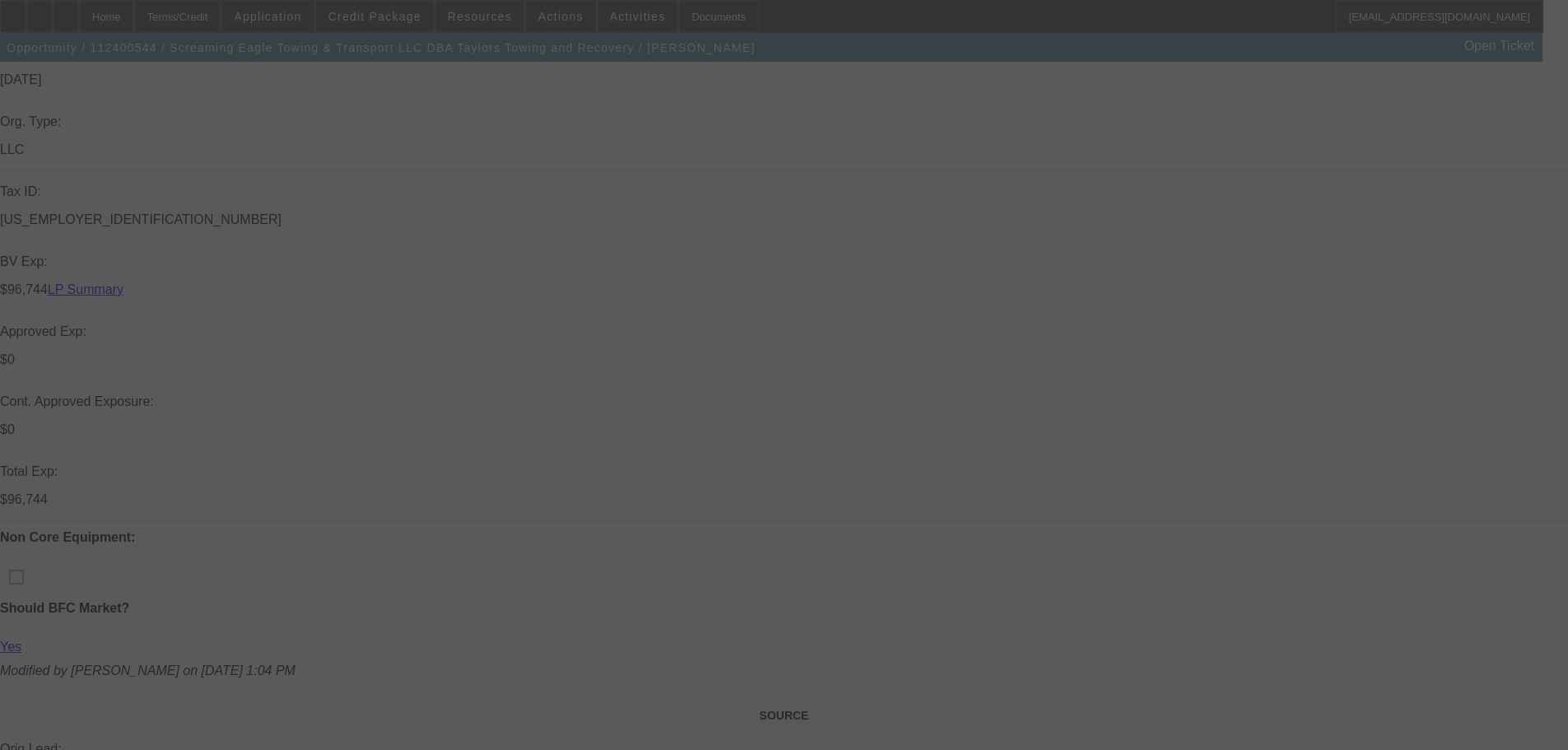
select select "4"
select select "0.1"
select select "0"
select select "2"
select select "0.1"
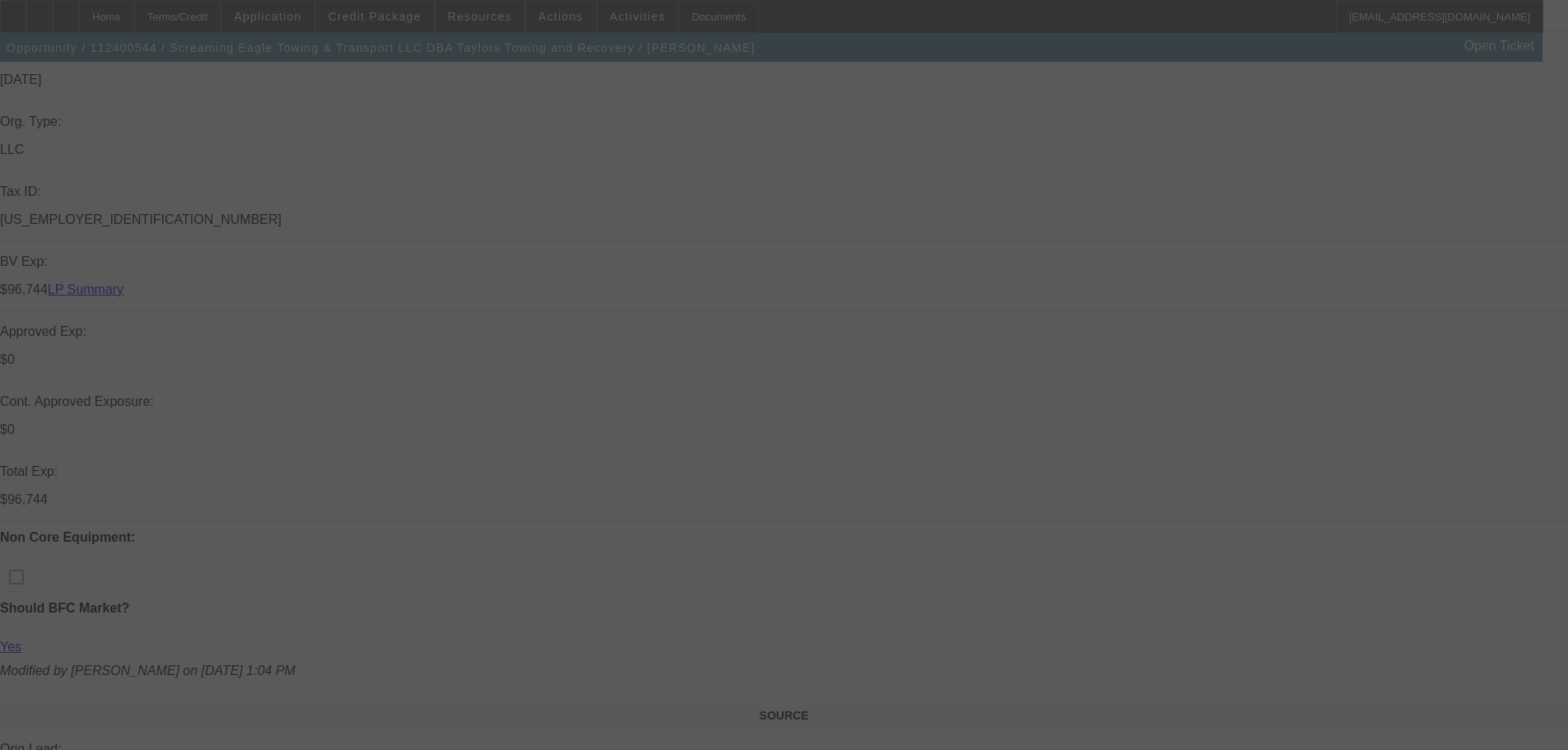
select select "4"
select select "0"
select select "2"
select select "0.1"
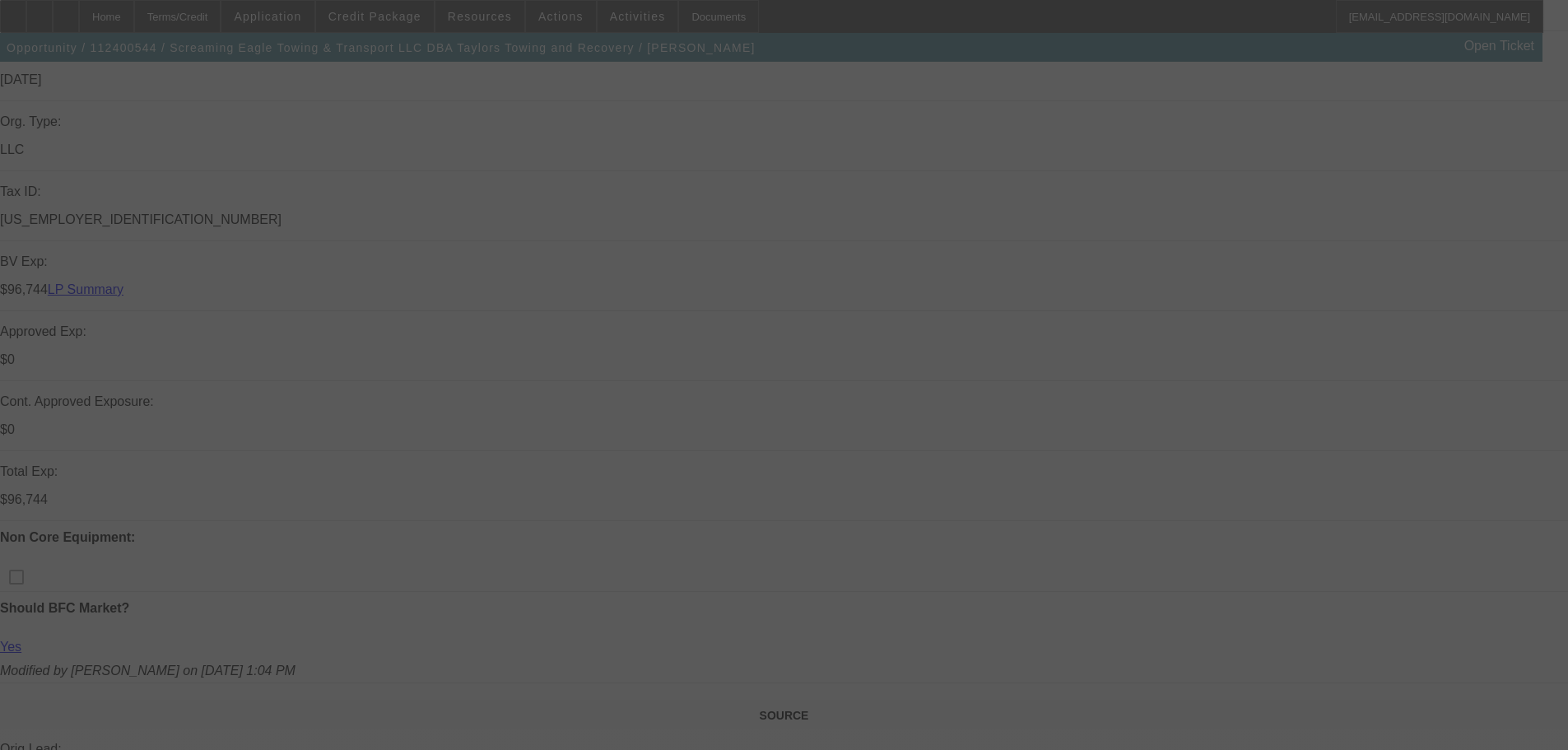
select select "4"
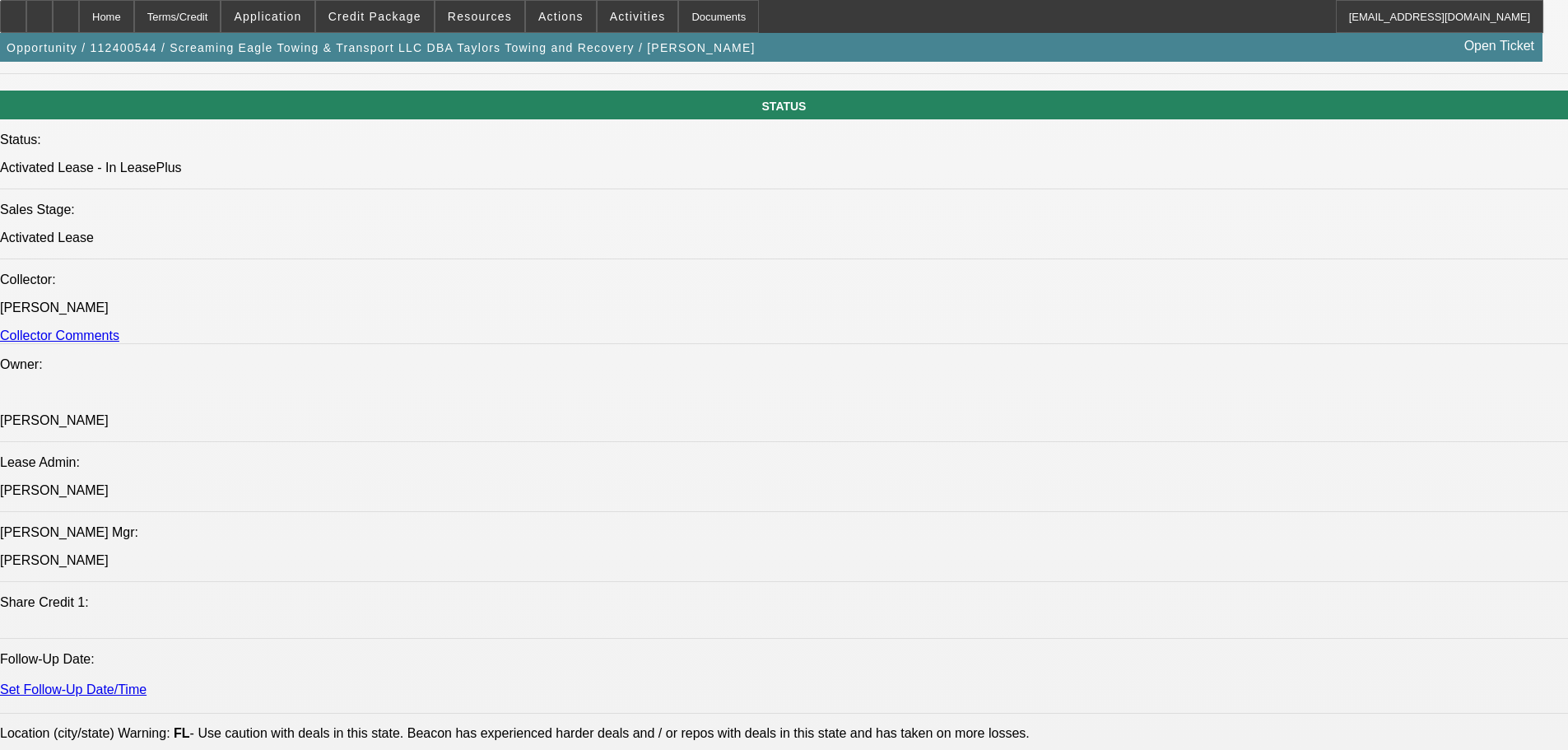
scroll to position [1893, 0]
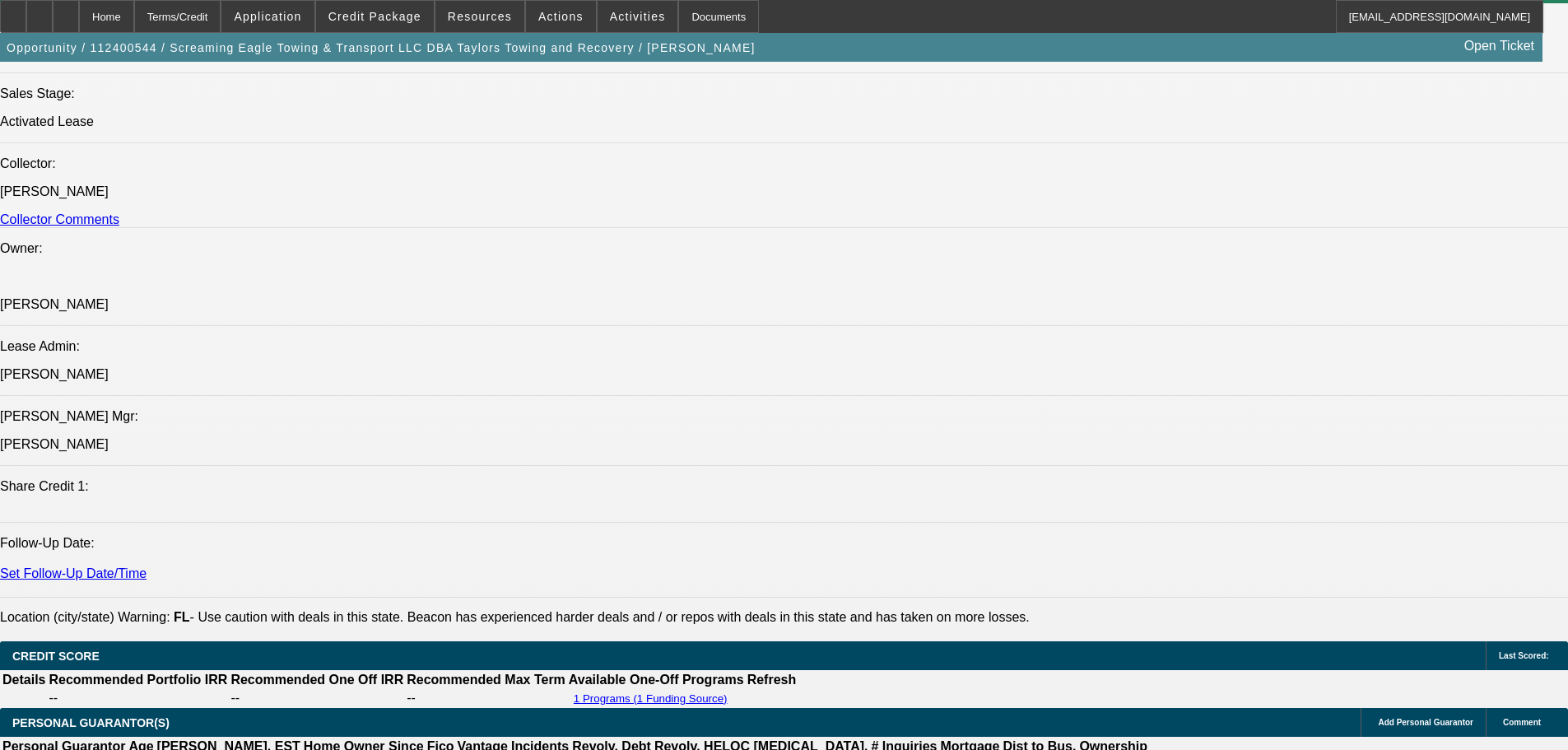
type input "m"
type input "eng"
